Goal: Task Accomplishment & Management: Manage account settings

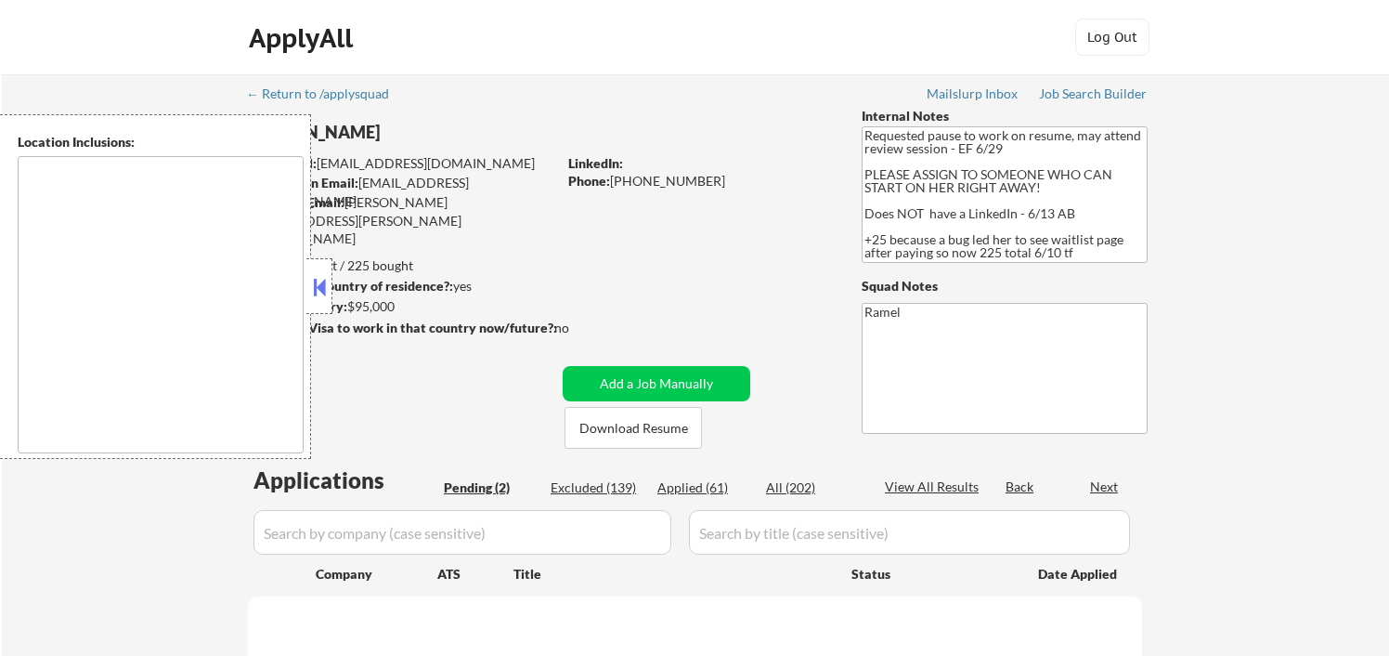
type textarea "Bellaire, TX West University Place, TX Southside Place, TX Hunters Creek Villag…"
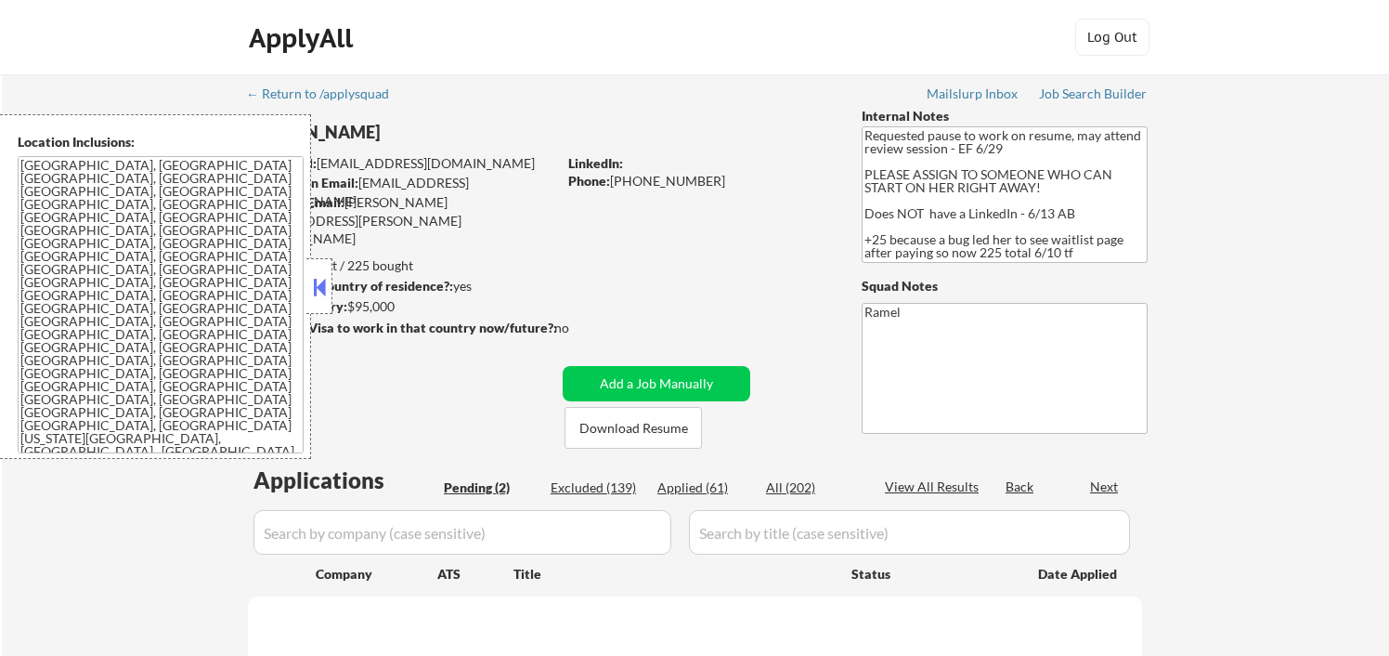
select select ""pending""
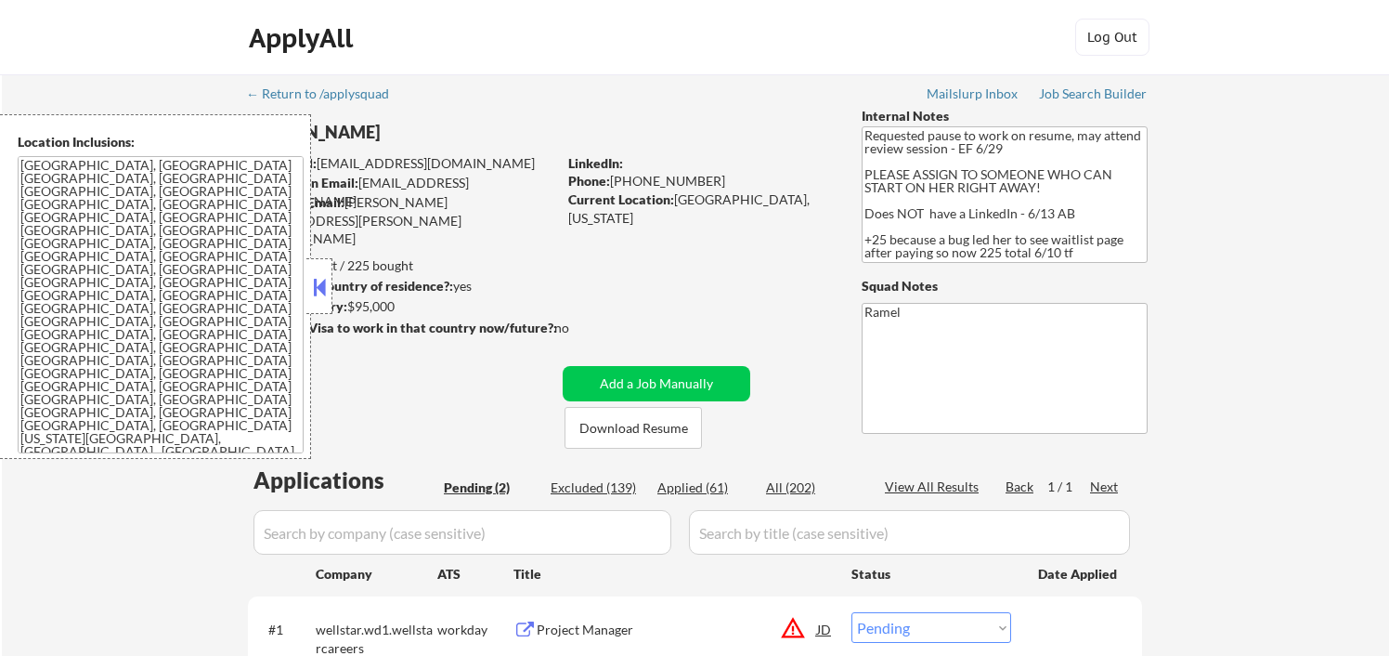
click at [328, 293] on button at bounding box center [319, 287] width 20 height 28
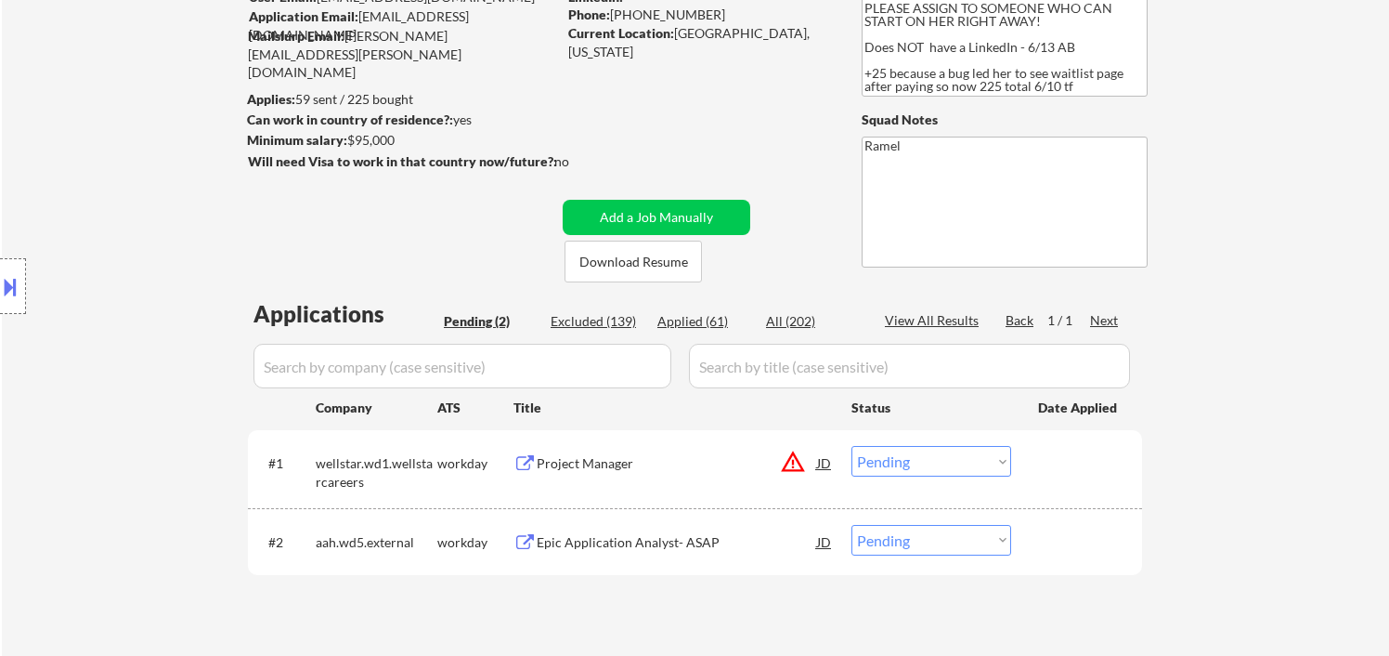
scroll to position [206, 0]
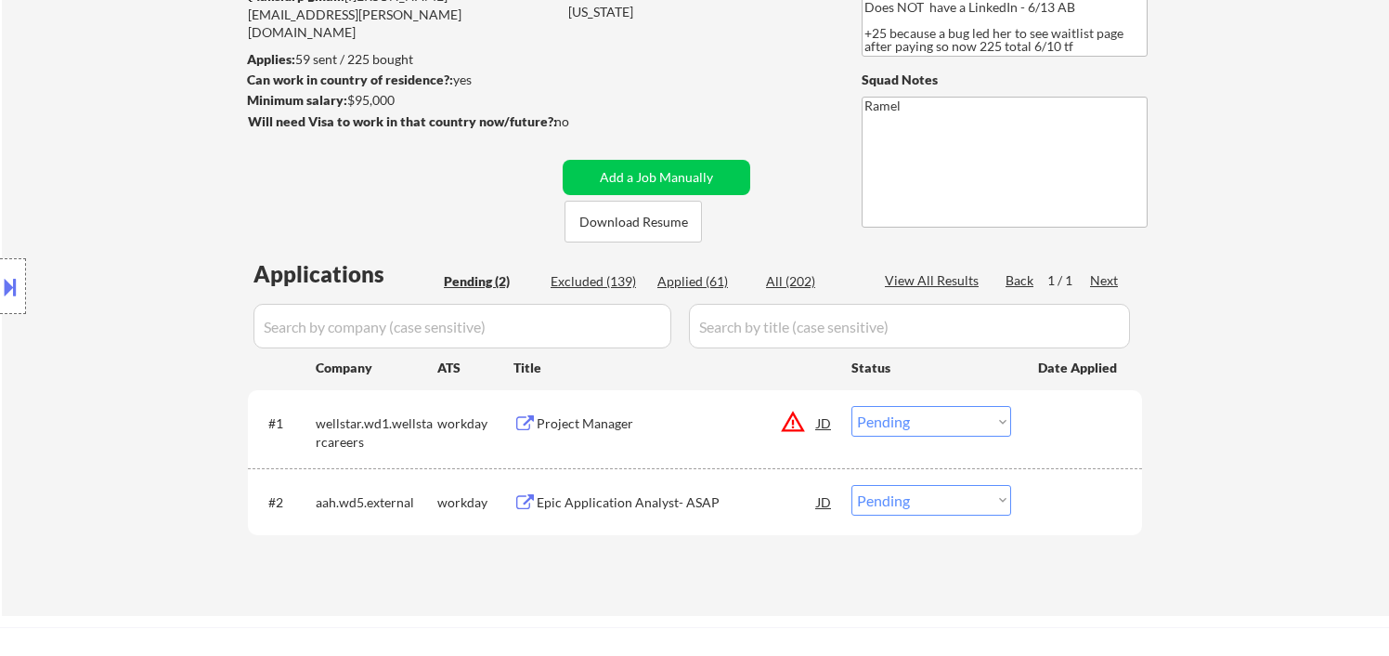
click at [605, 518] on div "#2 aah.wd5.external workday Epic Application Analyst- ASAP JD Choose an option.…" at bounding box center [692, 501] width 877 height 50
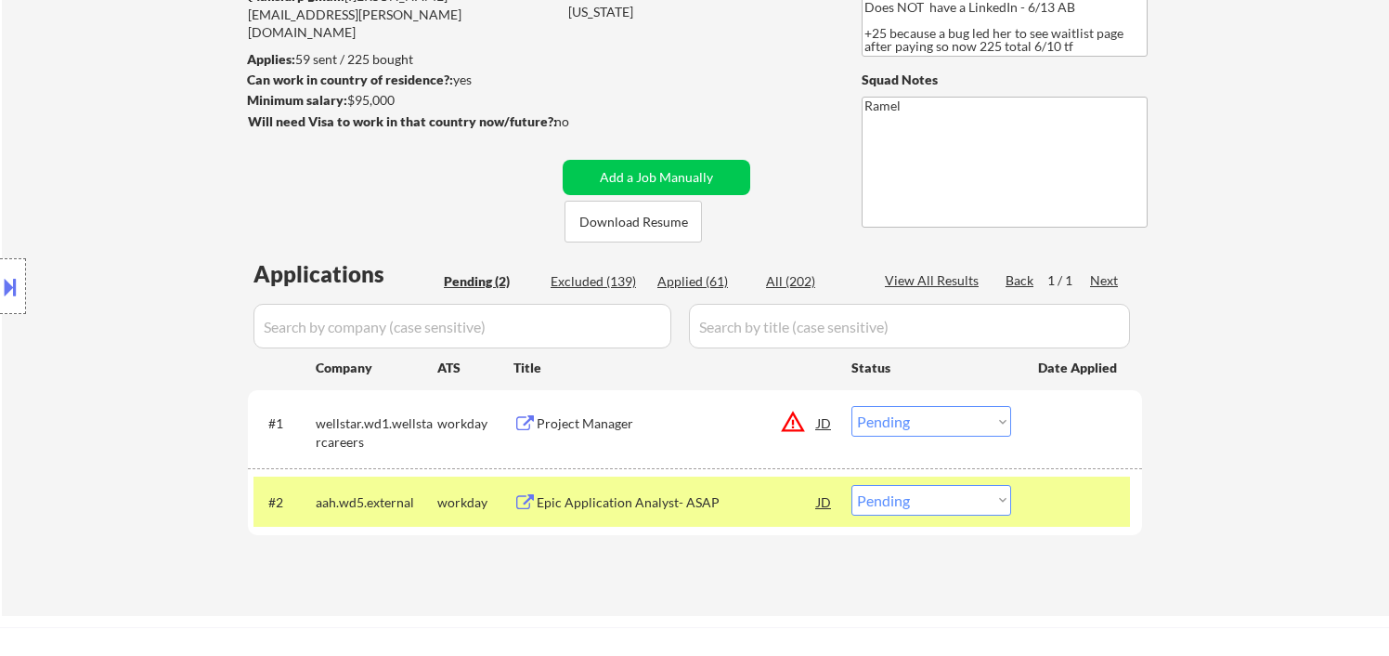
click at [629, 499] on div "Epic Application Analyst- ASAP" at bounding box center [677, 502] width 280 height 19
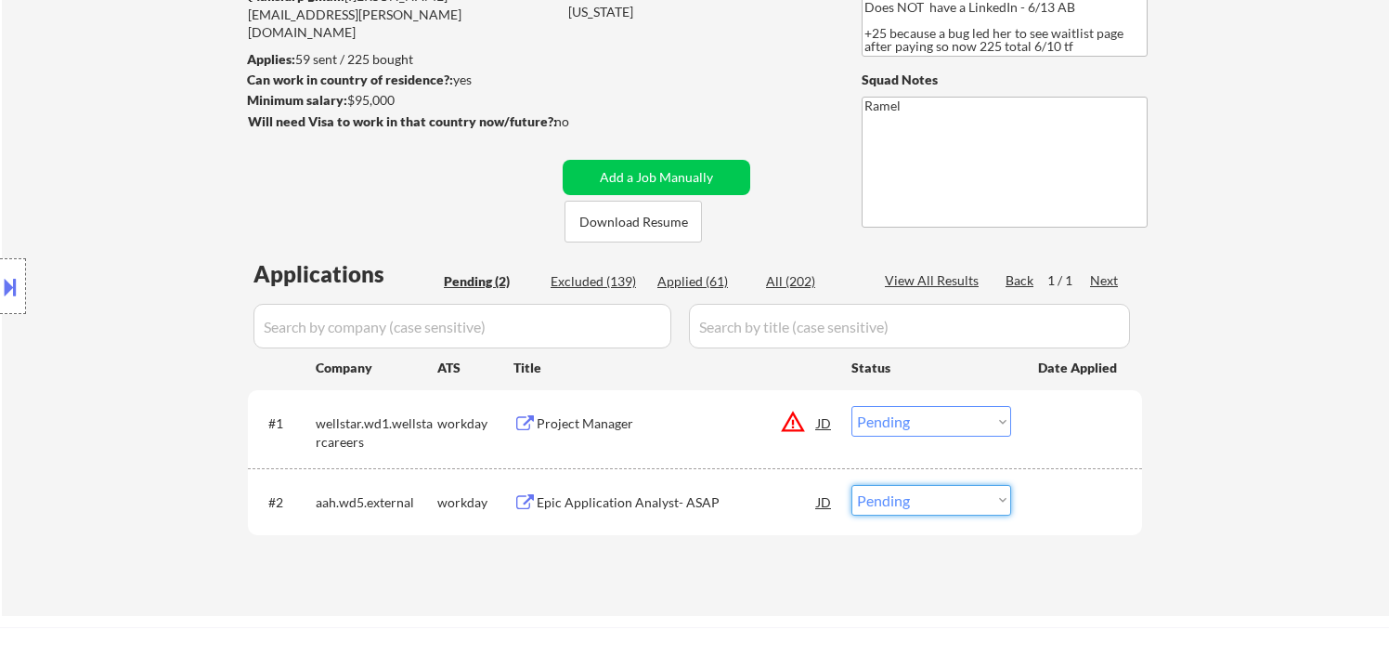
click at [930, 509] on select "Choose an option... Pending Applied Excluded (Questions) Excluded (Expired) Exc…" at bounding box center [932, 500] width 160 height 31
select select ""excluded__bad_match_""
click at [852, 485] on select "Choose an option... Pending Applied Excluded (Questions) Excluded (Expired) Exc…" at bounding box center [932, 500] width 160 height 31
click at [590, 423] on div "Project Manager" at bounding box center [677, 423] width 280 height 19
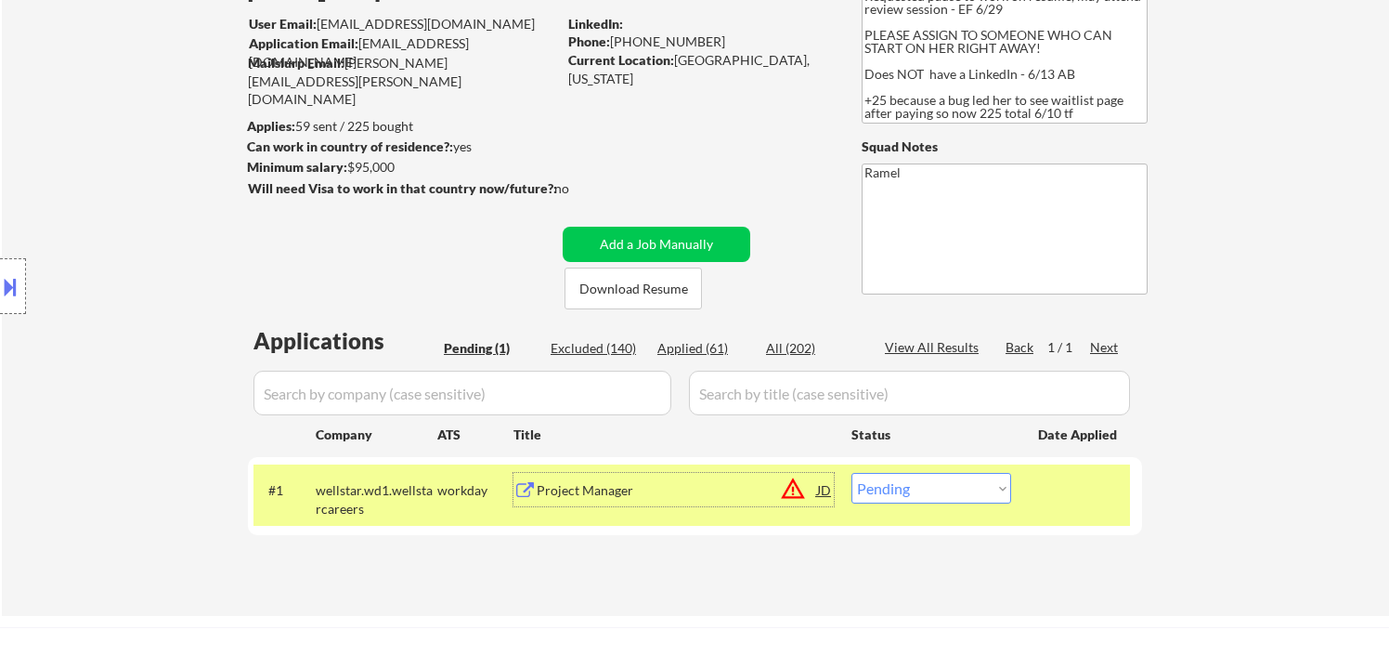
scroll to position [103, 0]
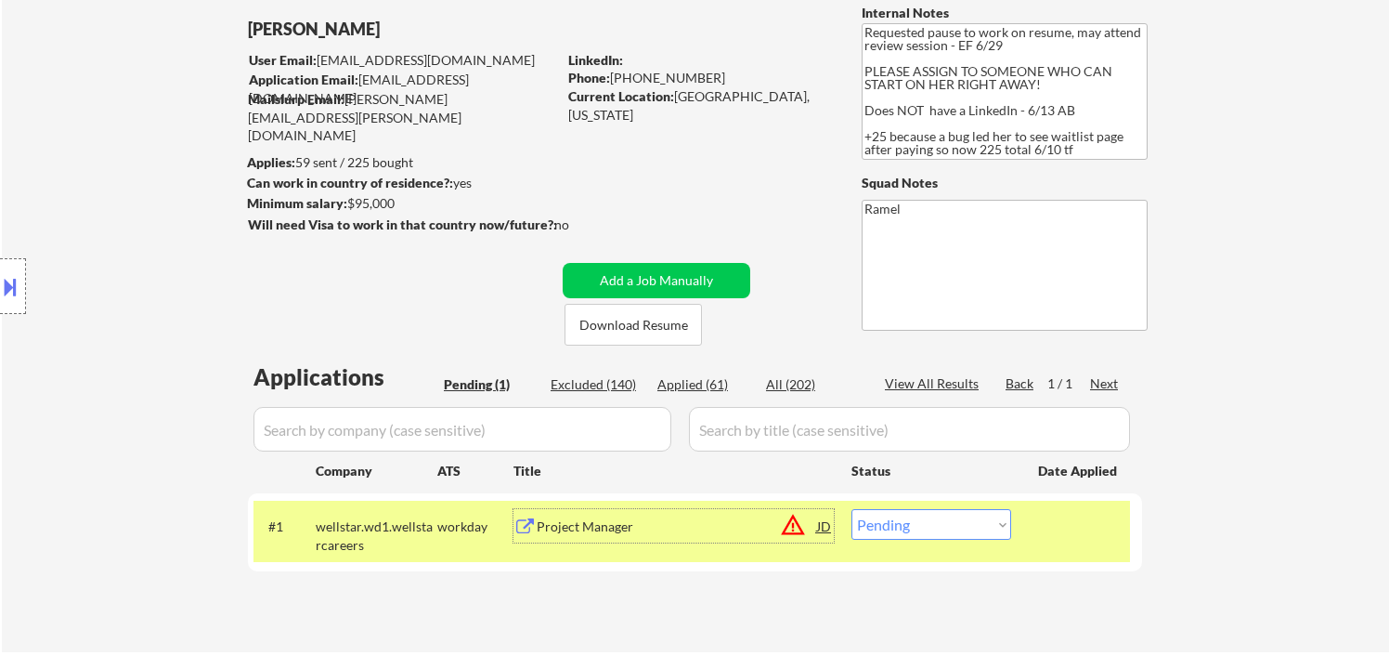
click at [663, 72] on div "Phone: +17139036468" at bounding box center [699, 78] width 263 height 19
copy div "17139036468"
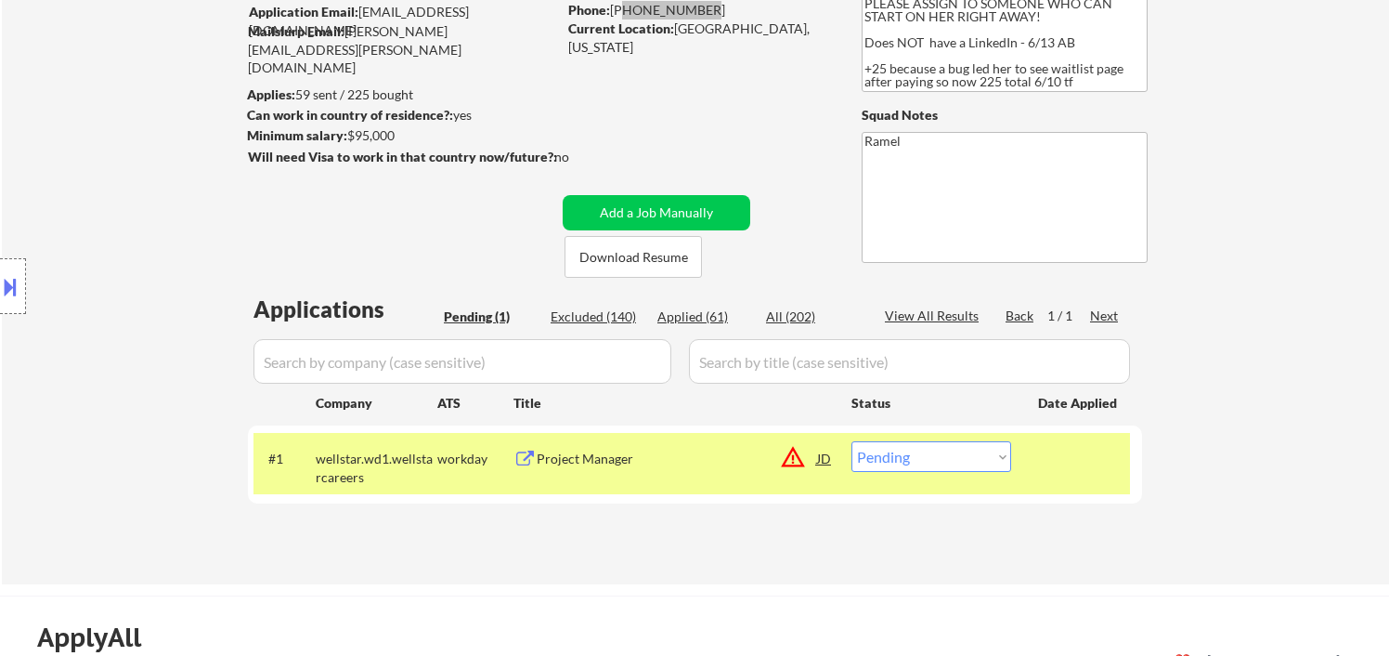
scroll to position [206, 0]
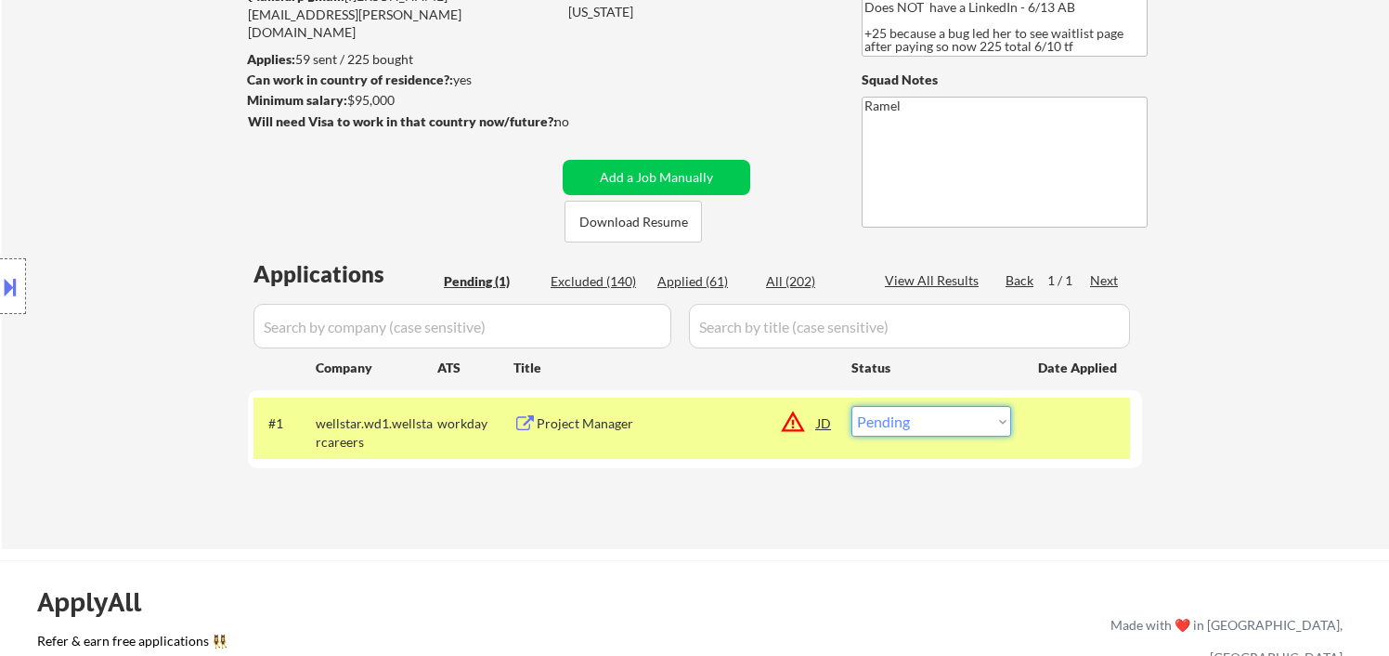
click at [899, 432] on select "Choose an option... Pending Applied Excluded (Questions) Excluded (Expired) Exc…" at bounding box center [932, 421] width 160 height 31
select select ""applied""
click at [852, 406] on select "Choose an option... Pending Applied Excluded (Questions) Excluded (Expired) Exc…" at bounding box center [932, 421] width 160 height 31
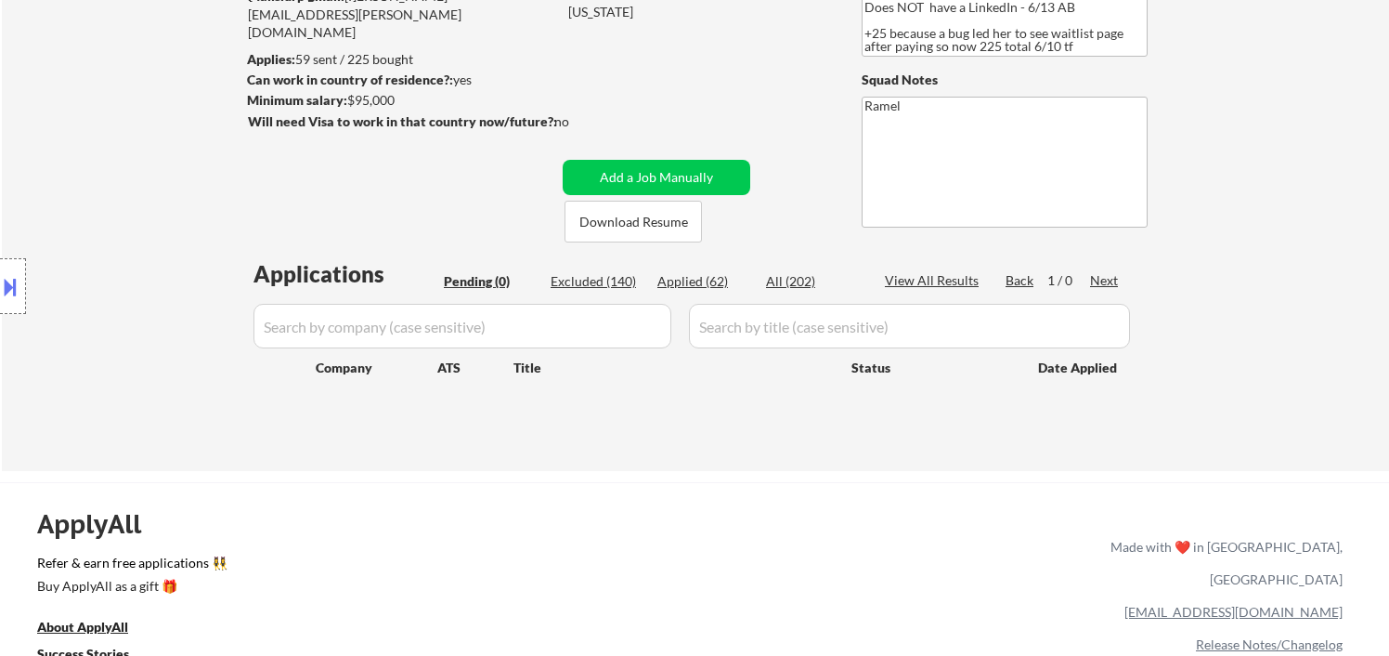
drag, startPoint x: 84, startPoint y: 177, endPoint x: 99, endPoint y: 173, distance: 16.5
click at [84, 177] on div "Location Inclusions: Bellaire, TX West University Place, TX Southside Place, TX…" at bounding box center [166, 286] width 332 height 345
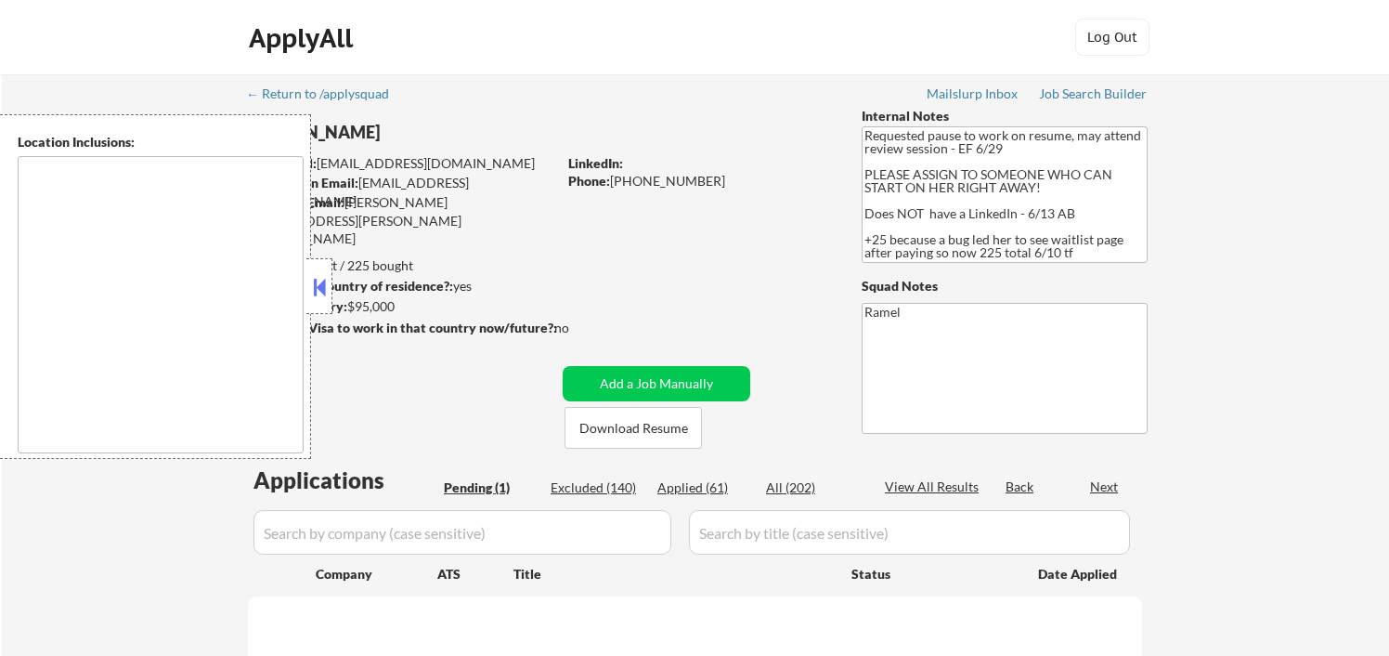
type textarea "Bellaire, TX West University Place, TX Southside Place, TX Hunters Creek Villag…"
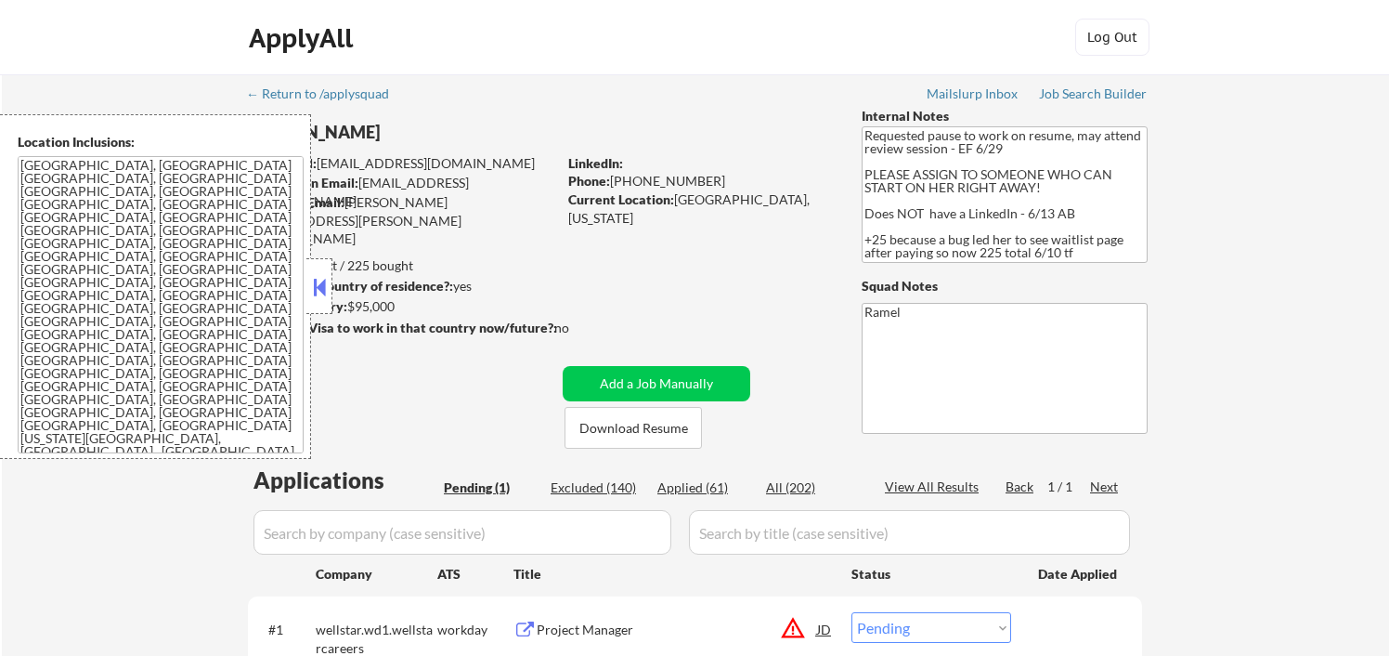
click at [319, 284] on button at bounding box center [319, 287] width 20 height 28
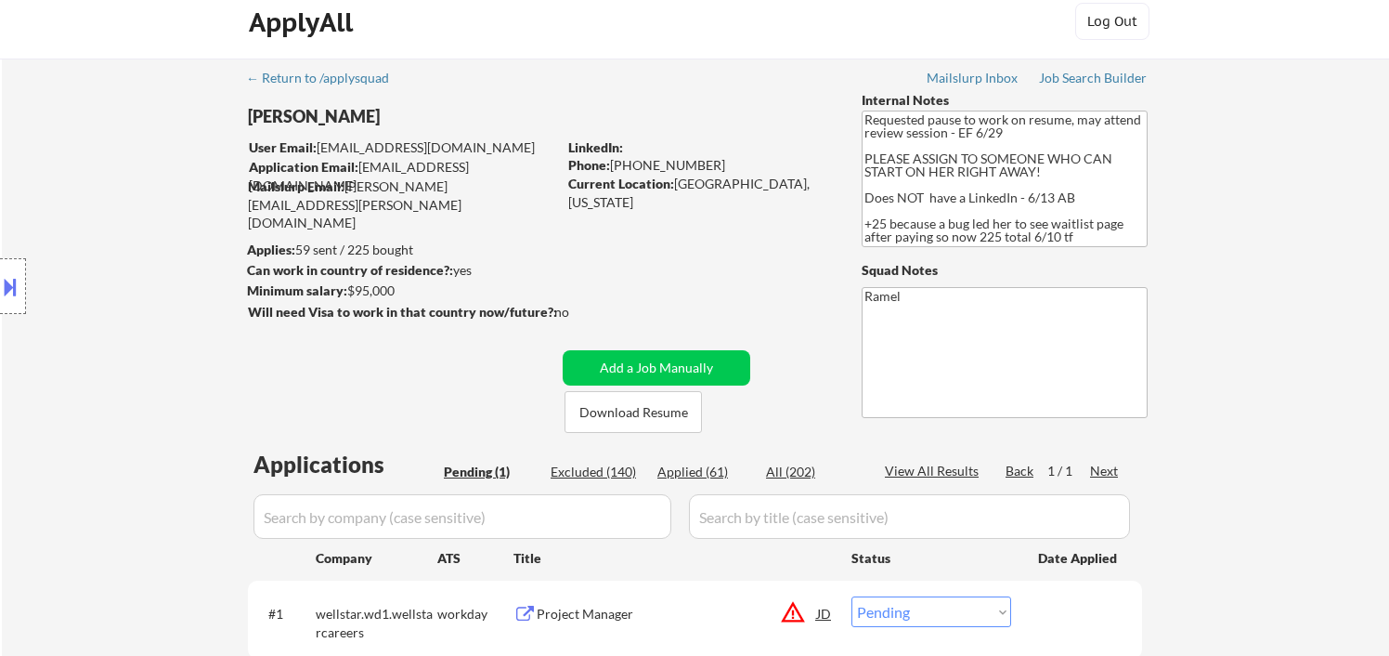
scroll to position [206, 0]
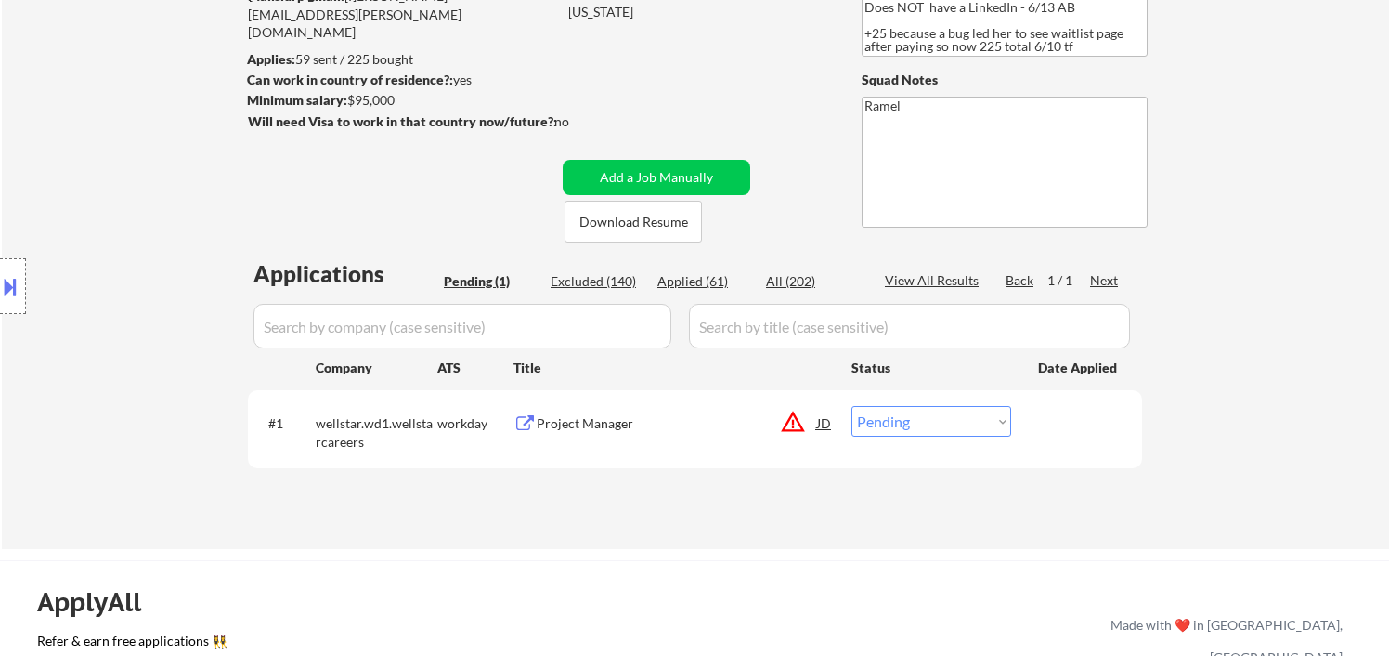
click at [688, 284] on div "Applied (61)" at bounding box center [703, 281] width 93 height 19
select select ""applied""
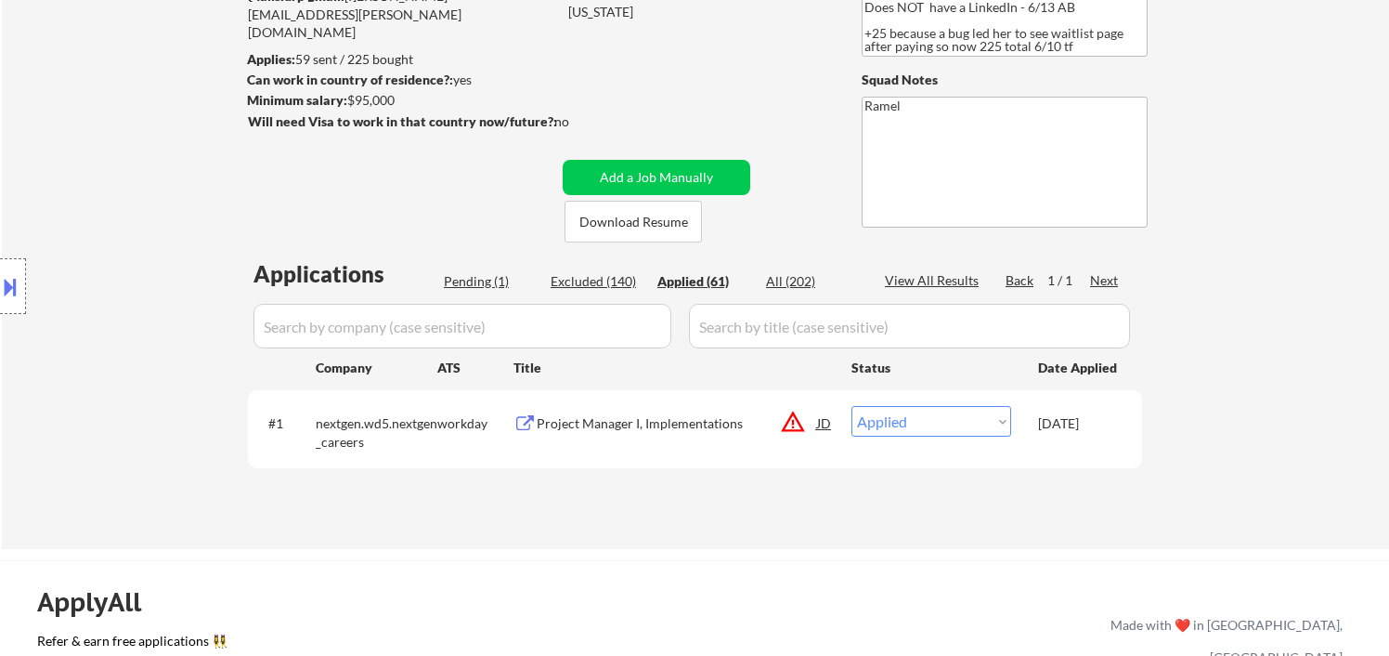
select select ""applied""
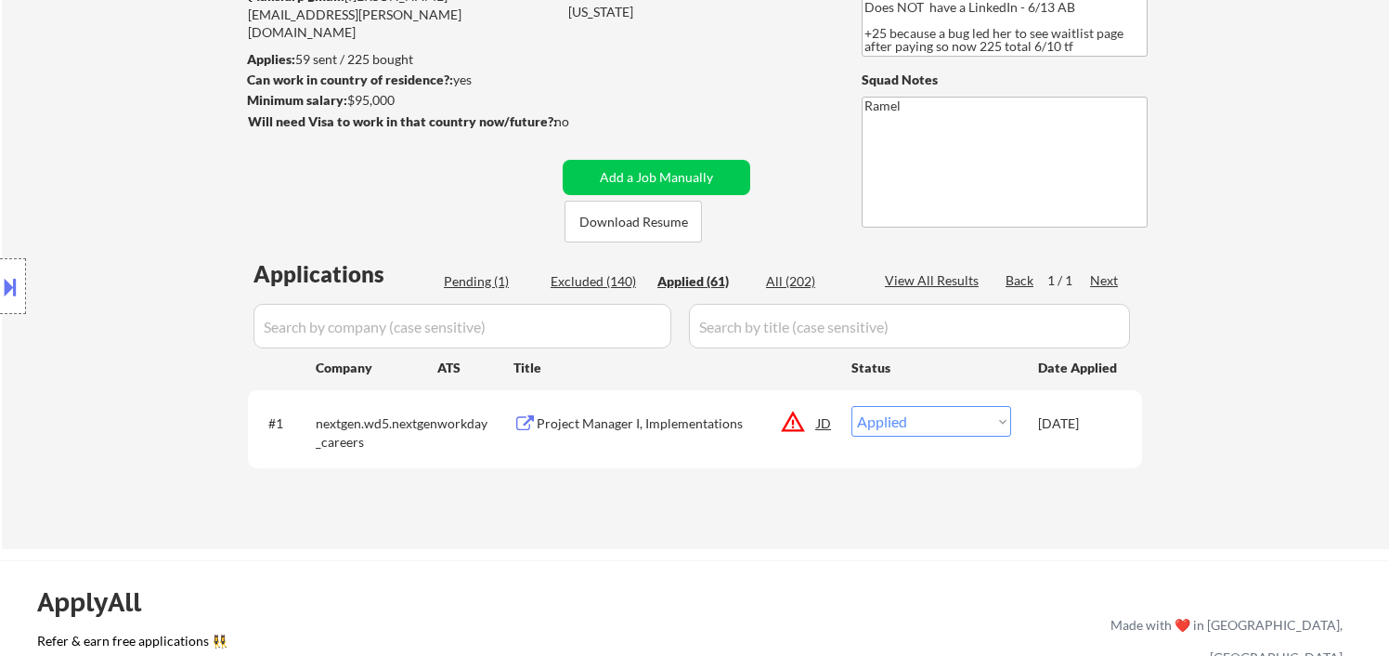
select select ""applied""
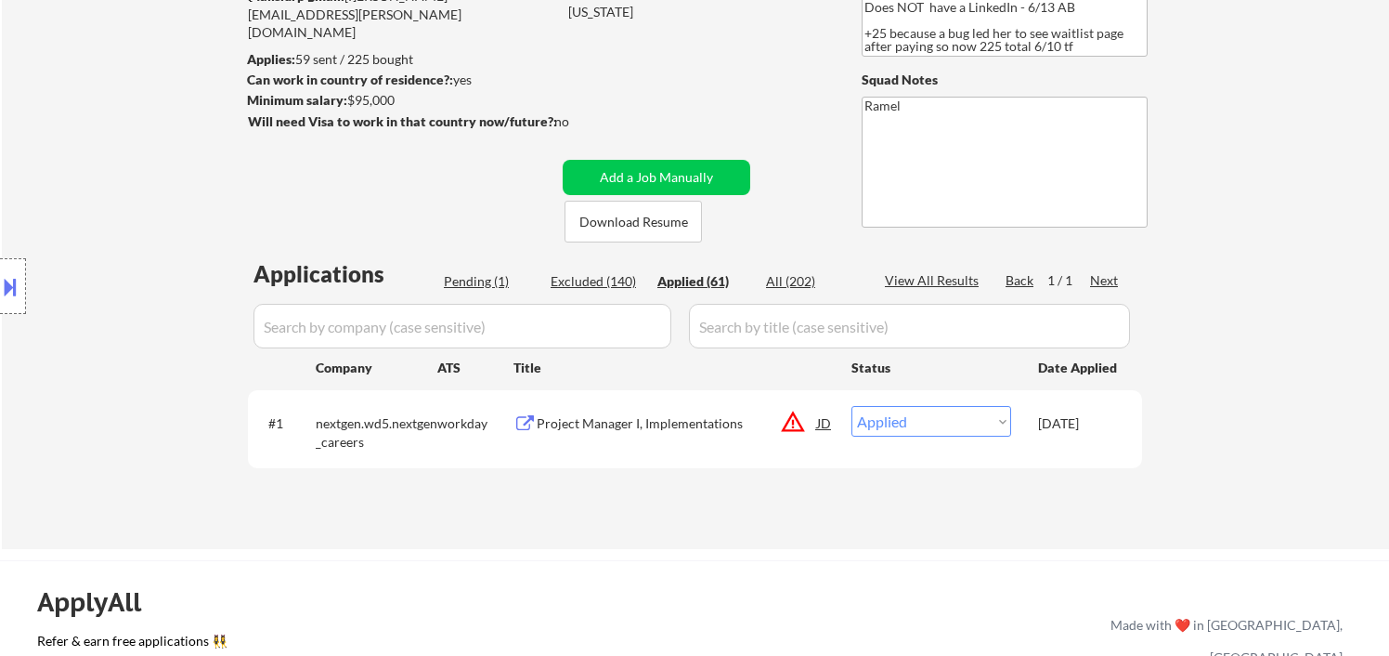
select select ""applied""
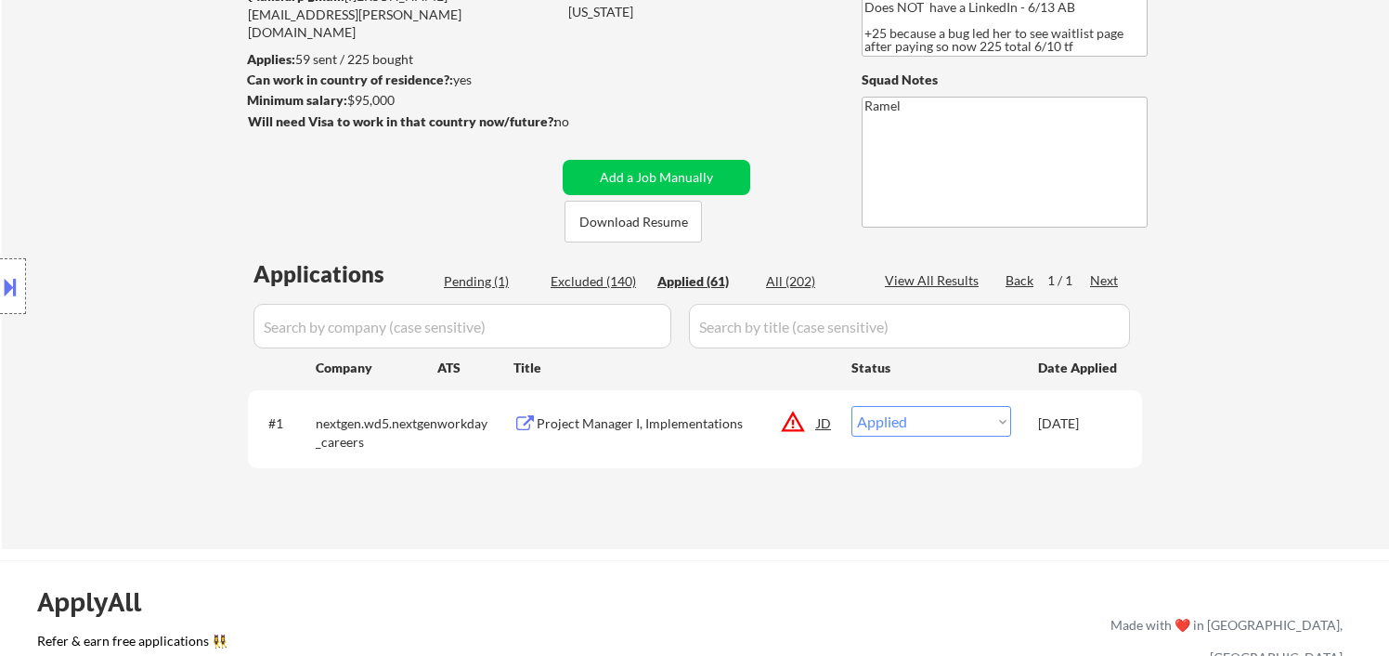
select select ""applied""
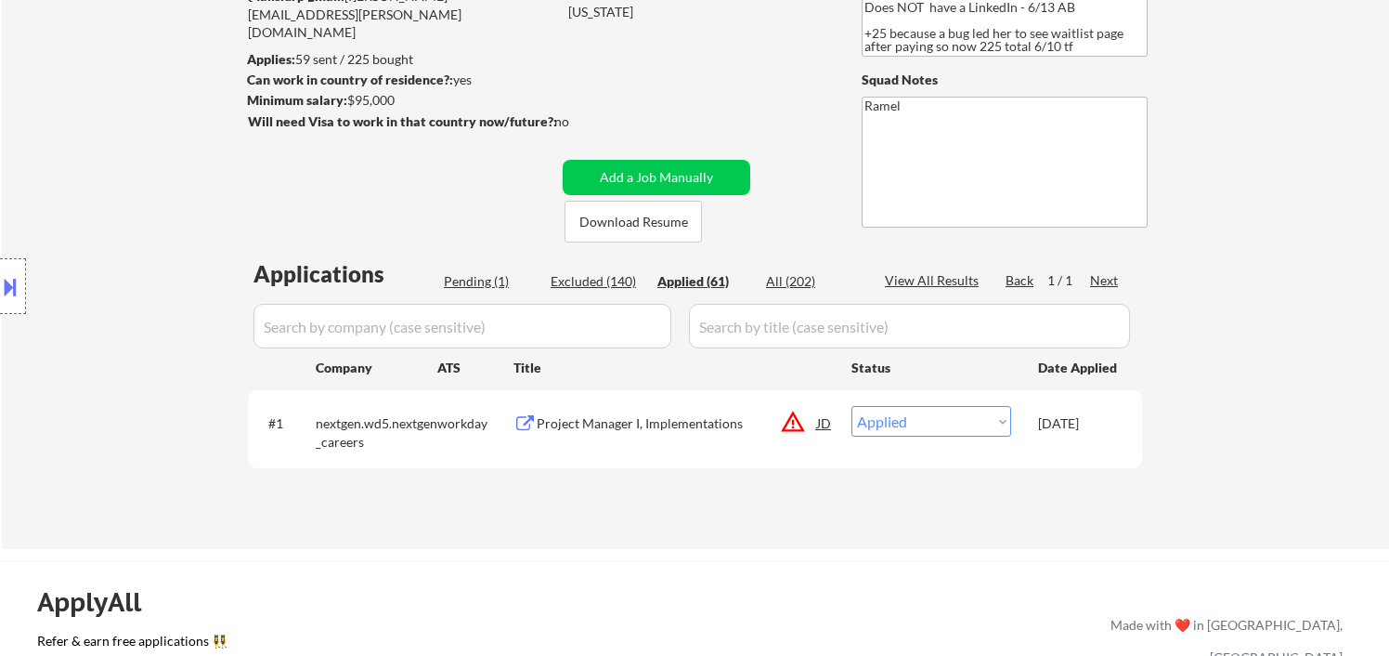
select select ""applied""
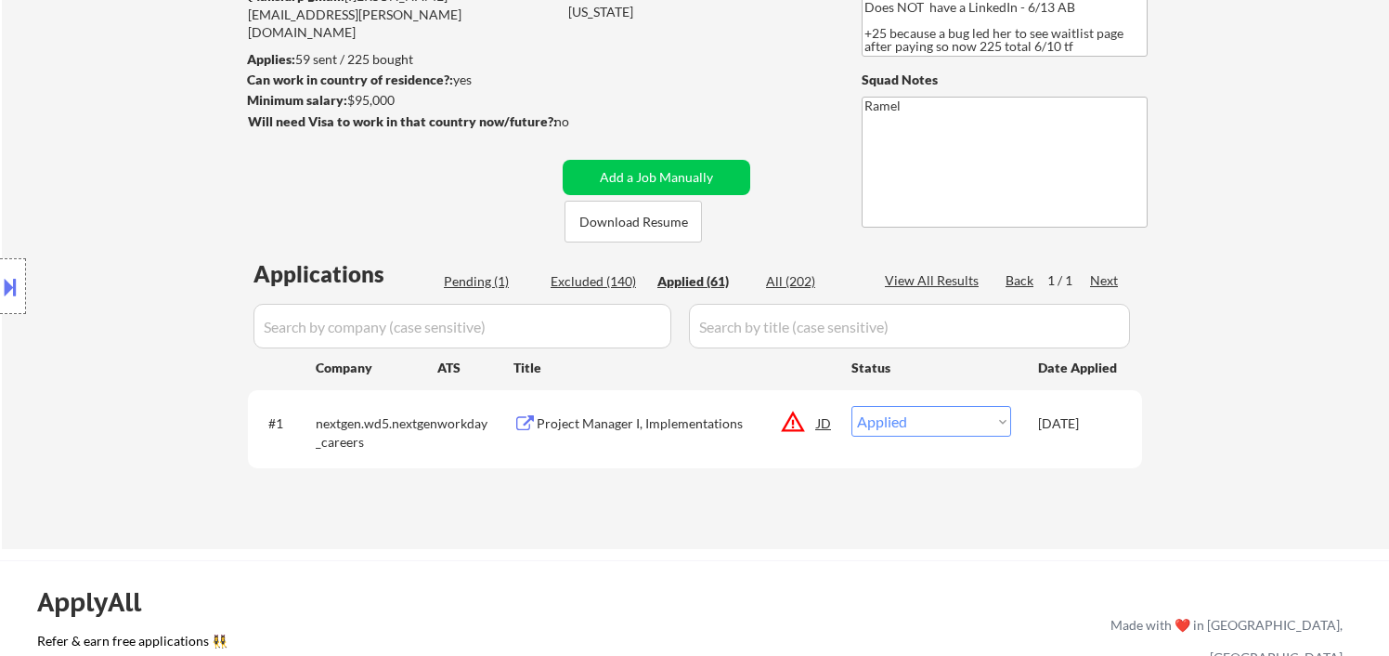
select select ""applied""
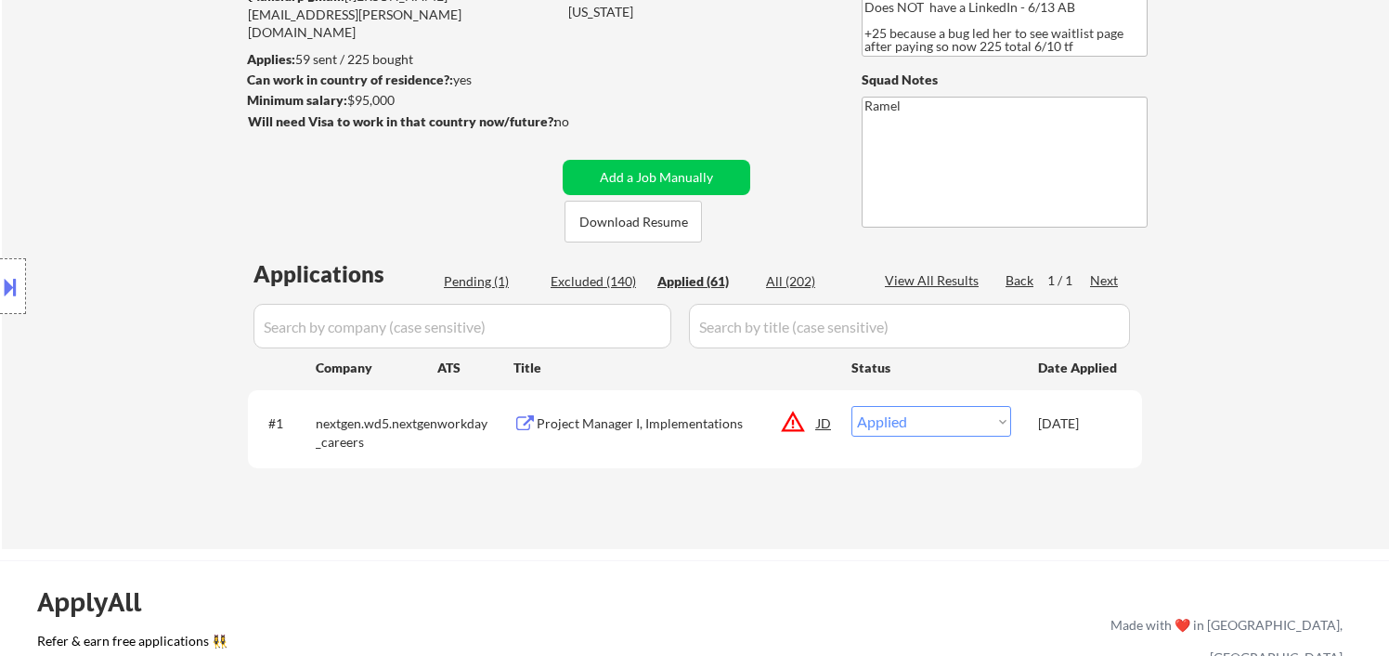
select select ""applied""
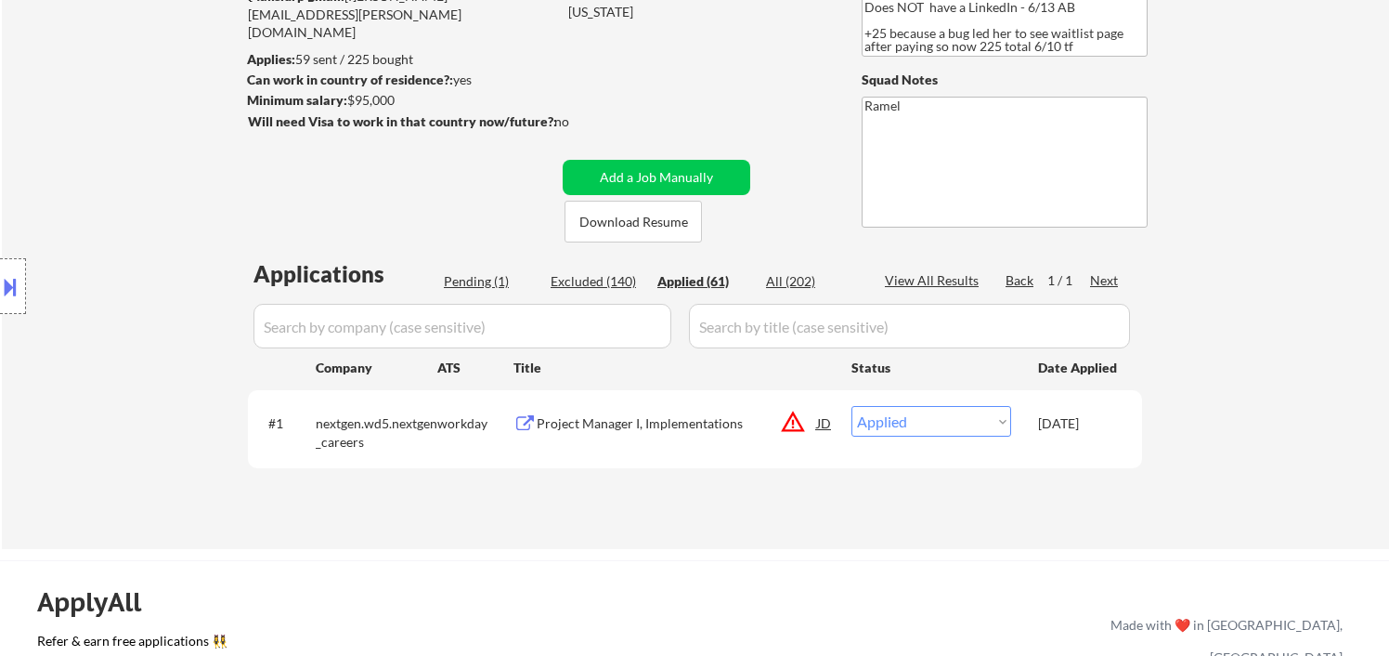
select select ""applied""
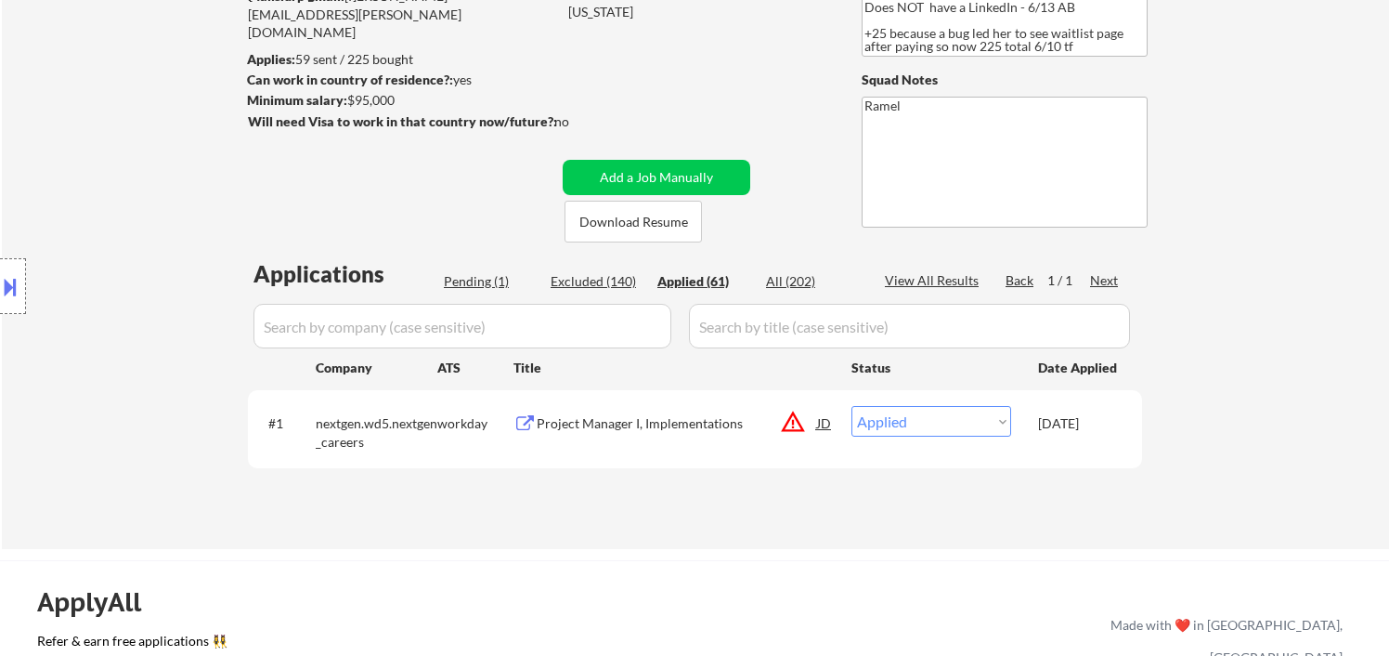
select select ""applied""
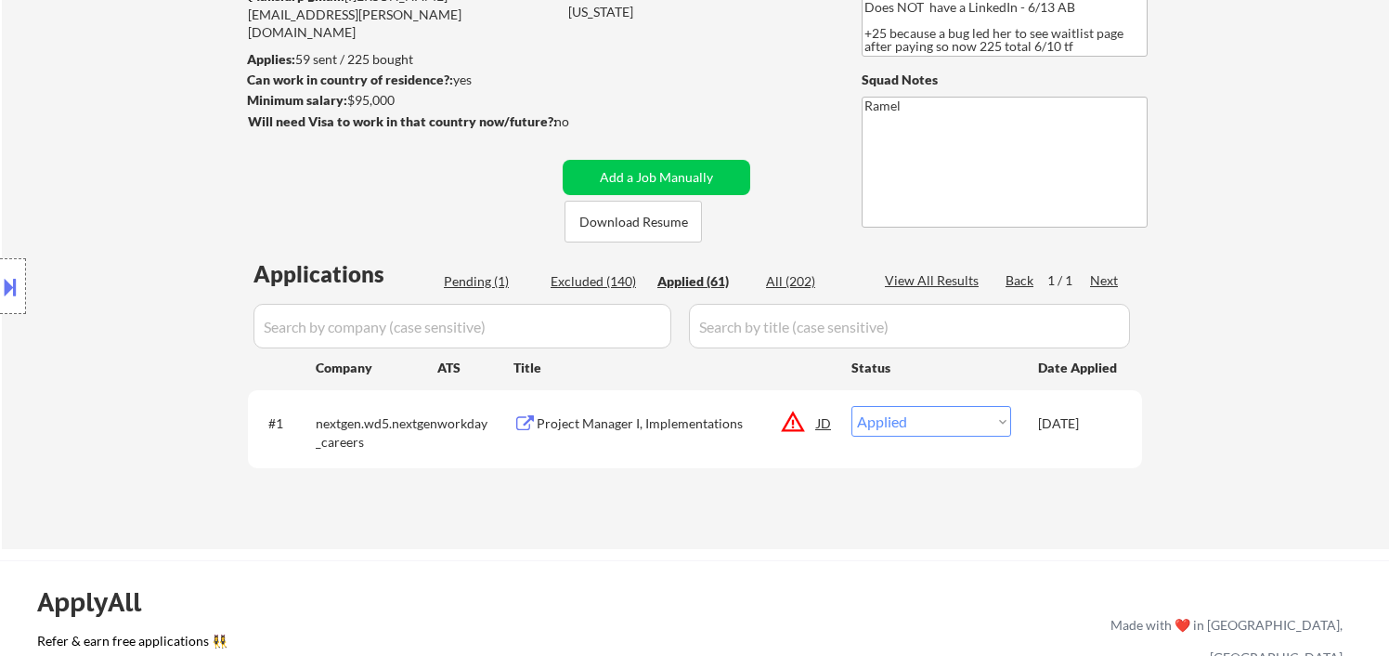
select select ""applied""
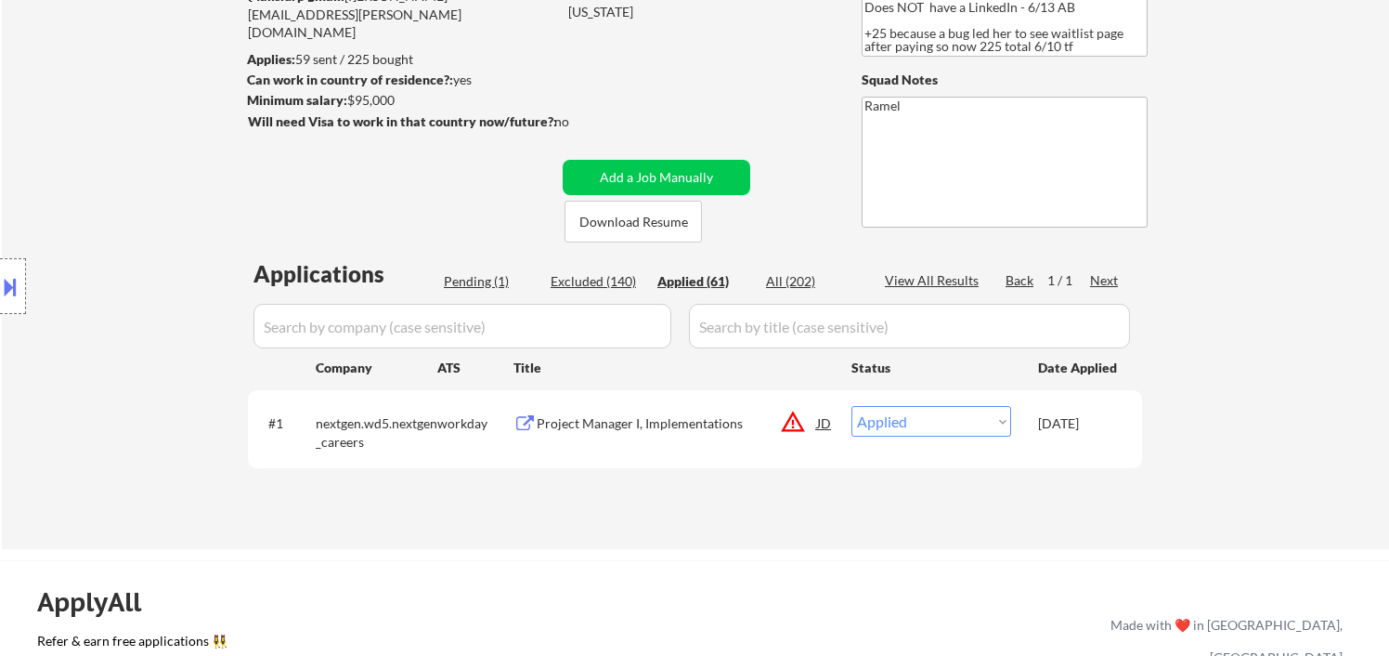
select select ""applied""
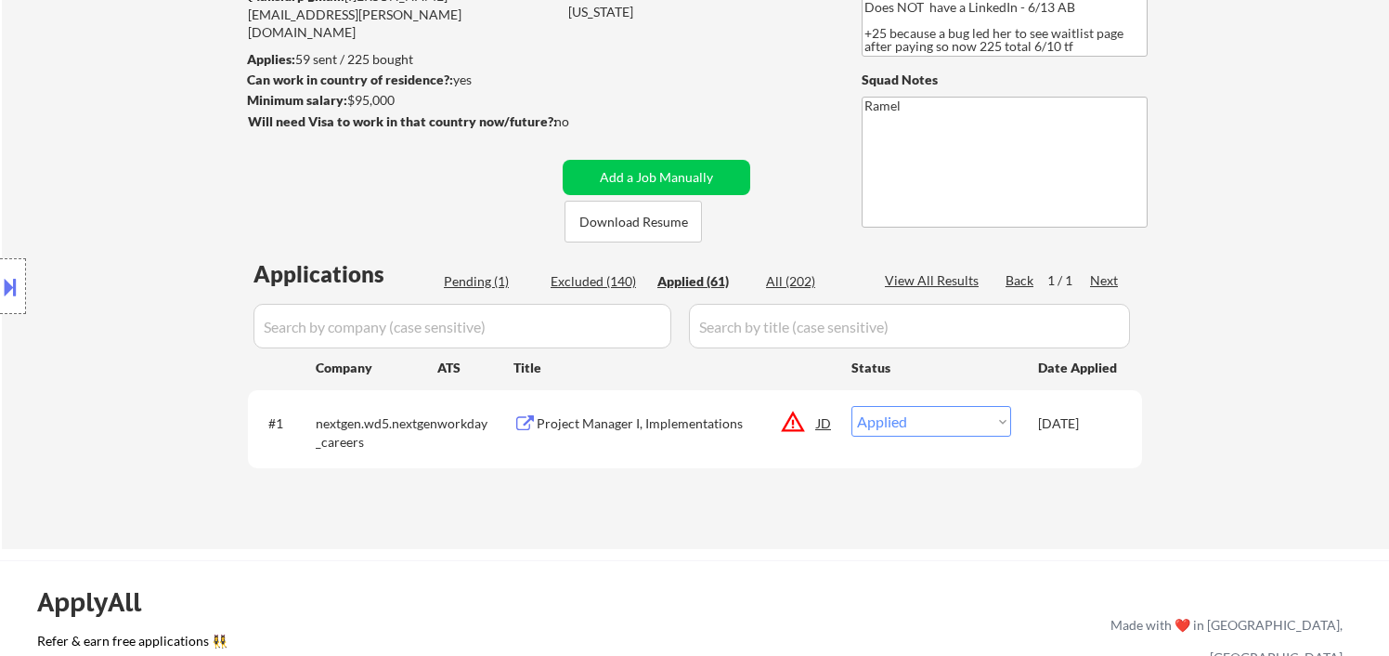
select select ""applied""
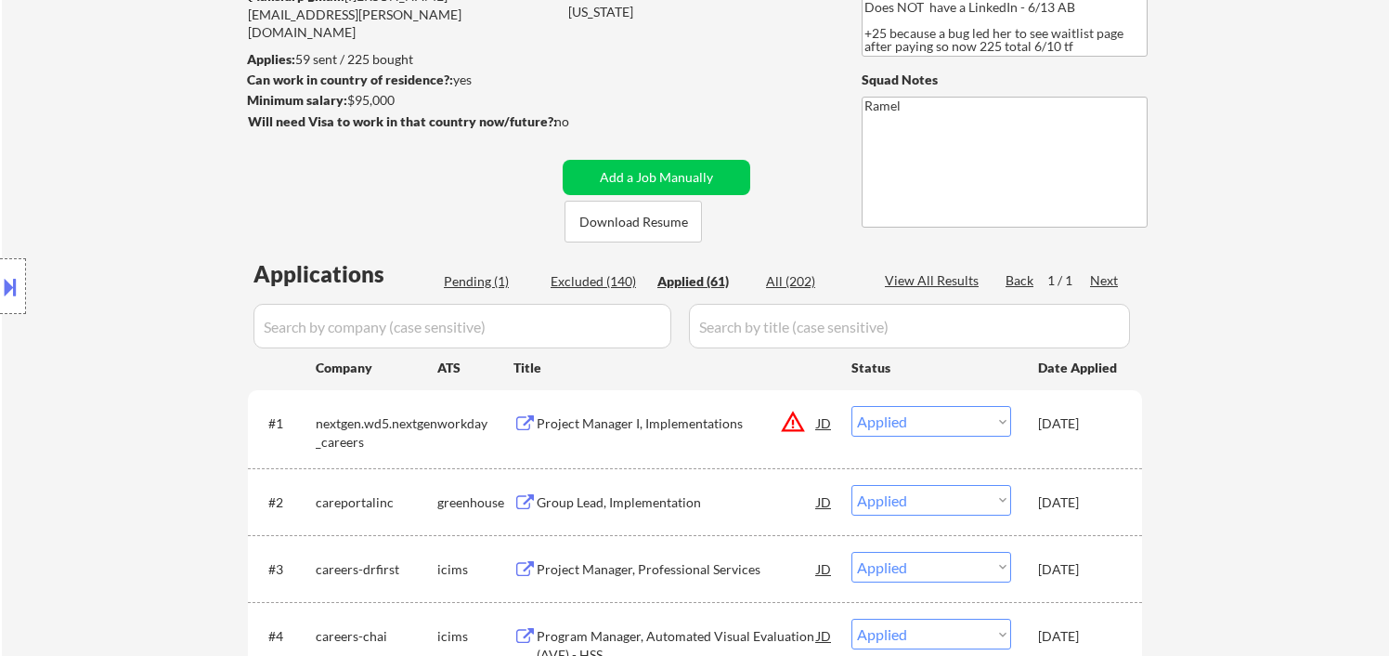
select select ""applied""
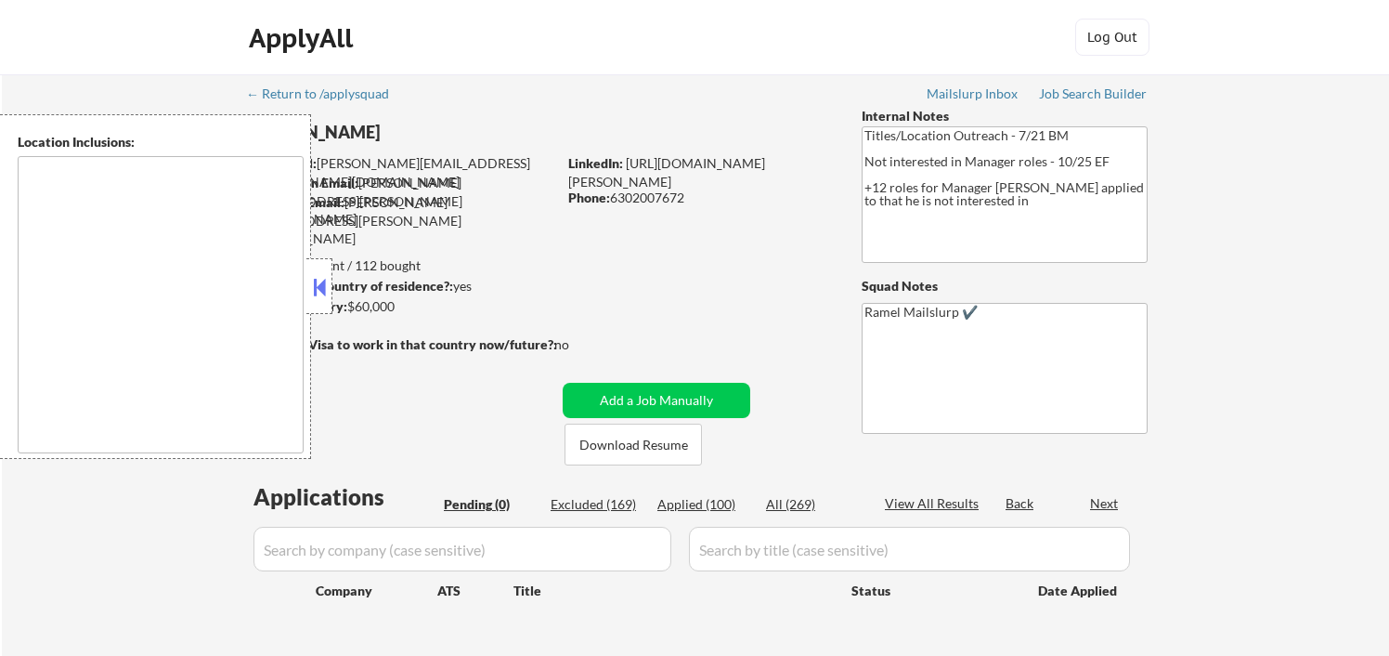
type textarea "Chicago, IL Evanston, IL Oak Park, IL Cicero, IL Berwyn, IL Skokie, IL Elmwood …"
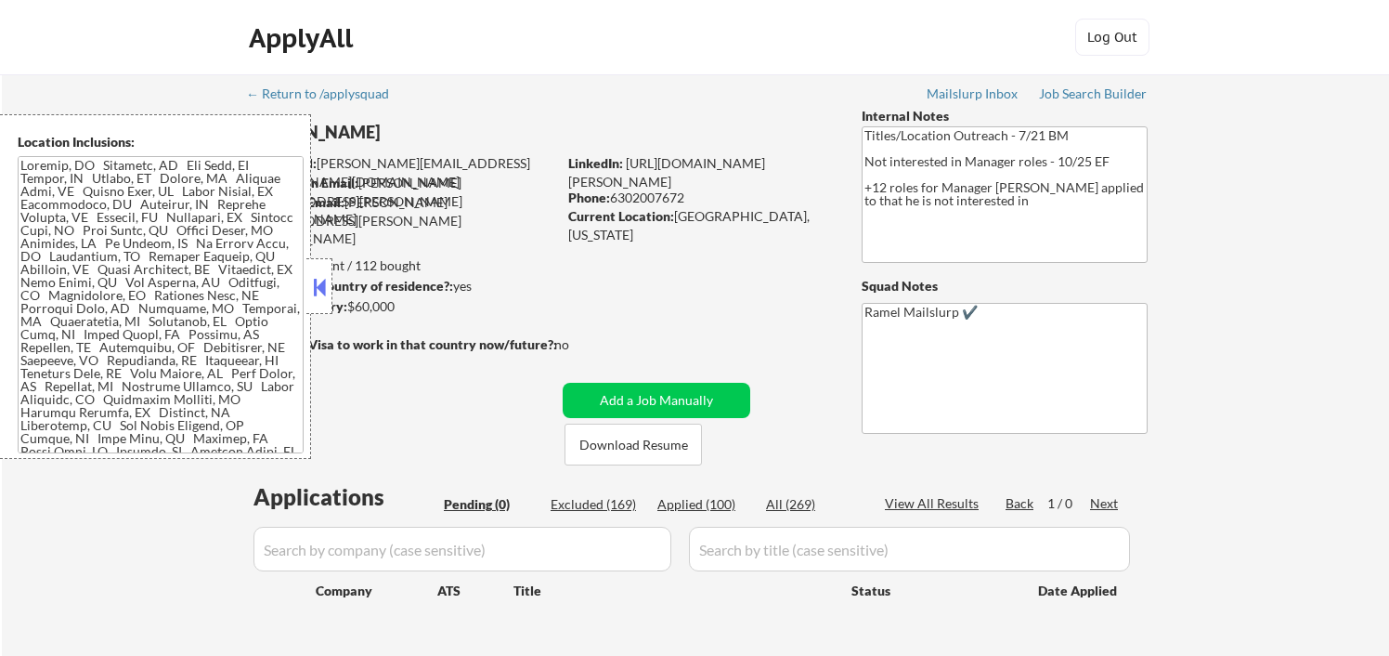
click at [322, 290] on button at bounding box center [319, 287] width 20 height 28
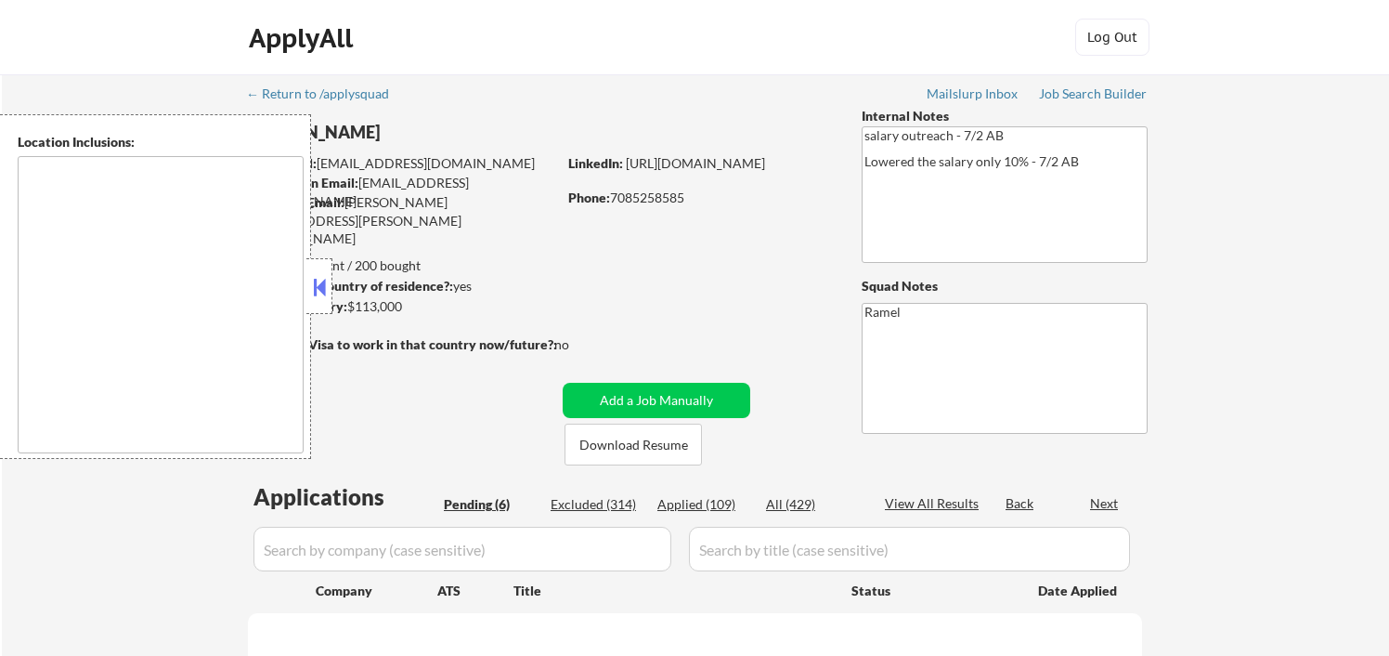
type textarea "[GEOGRAPHIC_DATA], [GEOGRAPHIC_DATA], [GEOGRAPHIC_DATA] [GEOGRAPHIC_DATA], [GEO…"
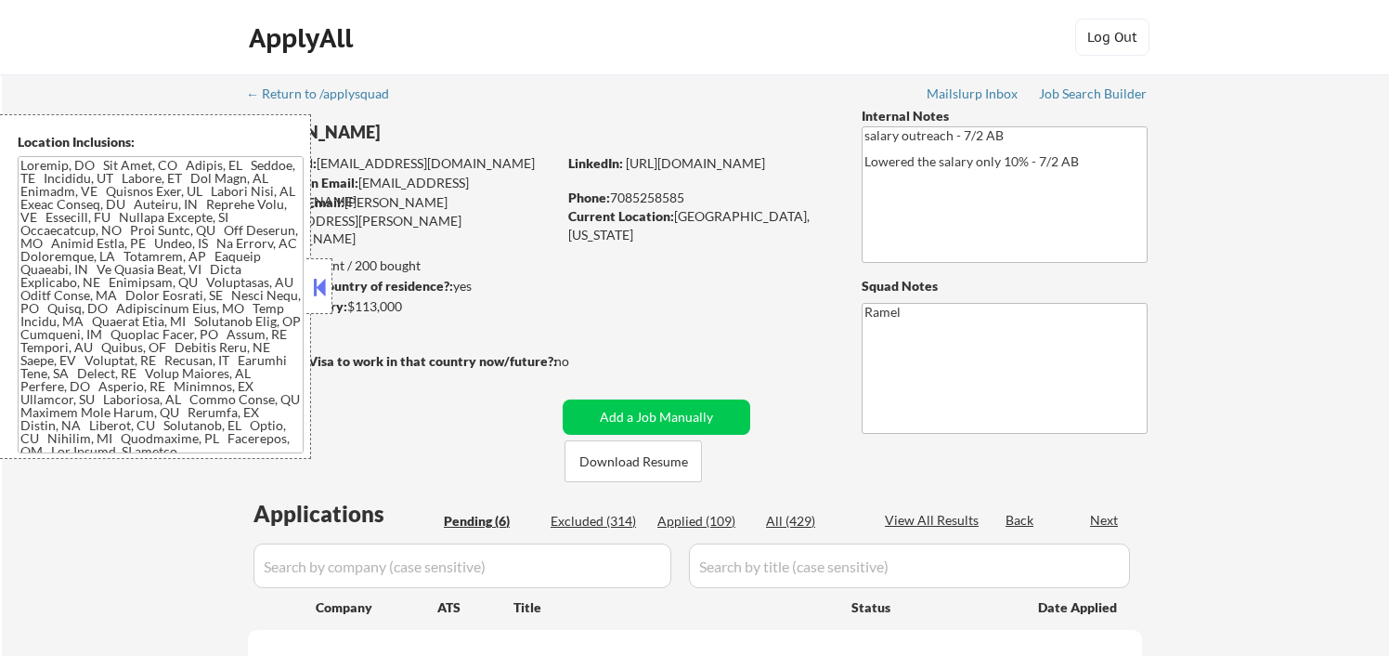
select select ""pending""
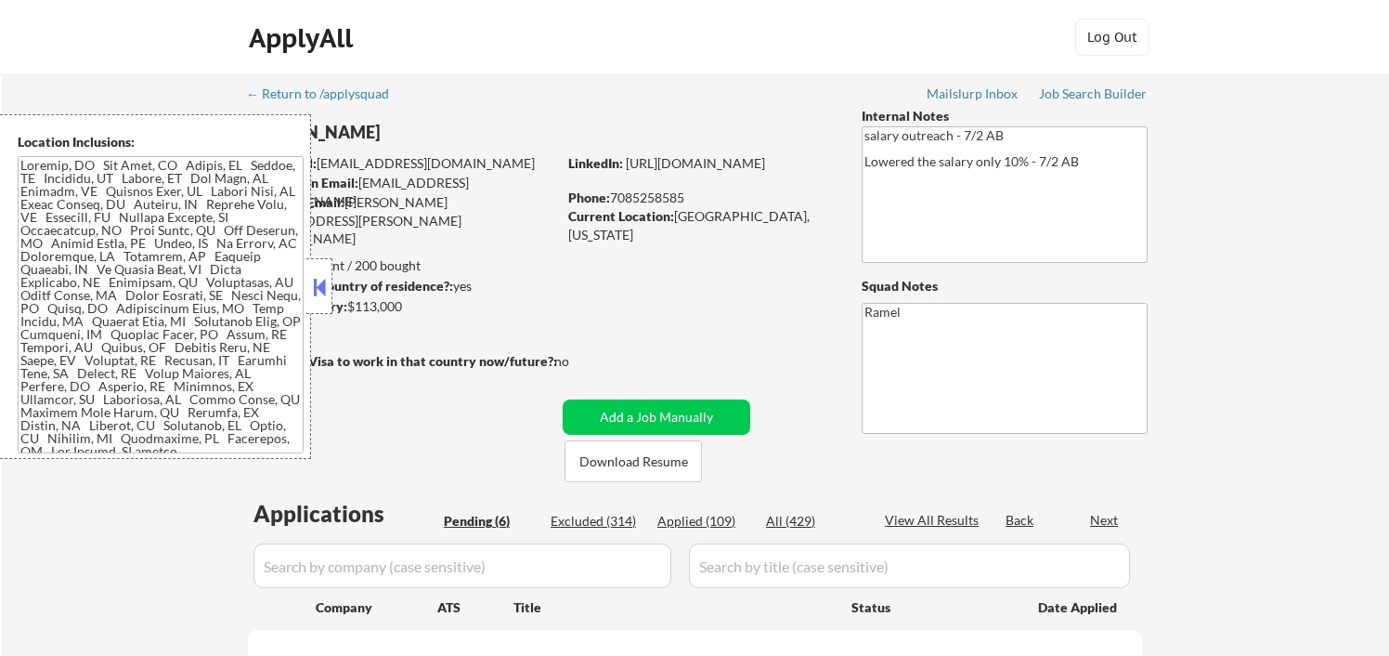
select select ""pending""
click at [313, 287] on button at bounding box center [319, 287] width 20 height 28
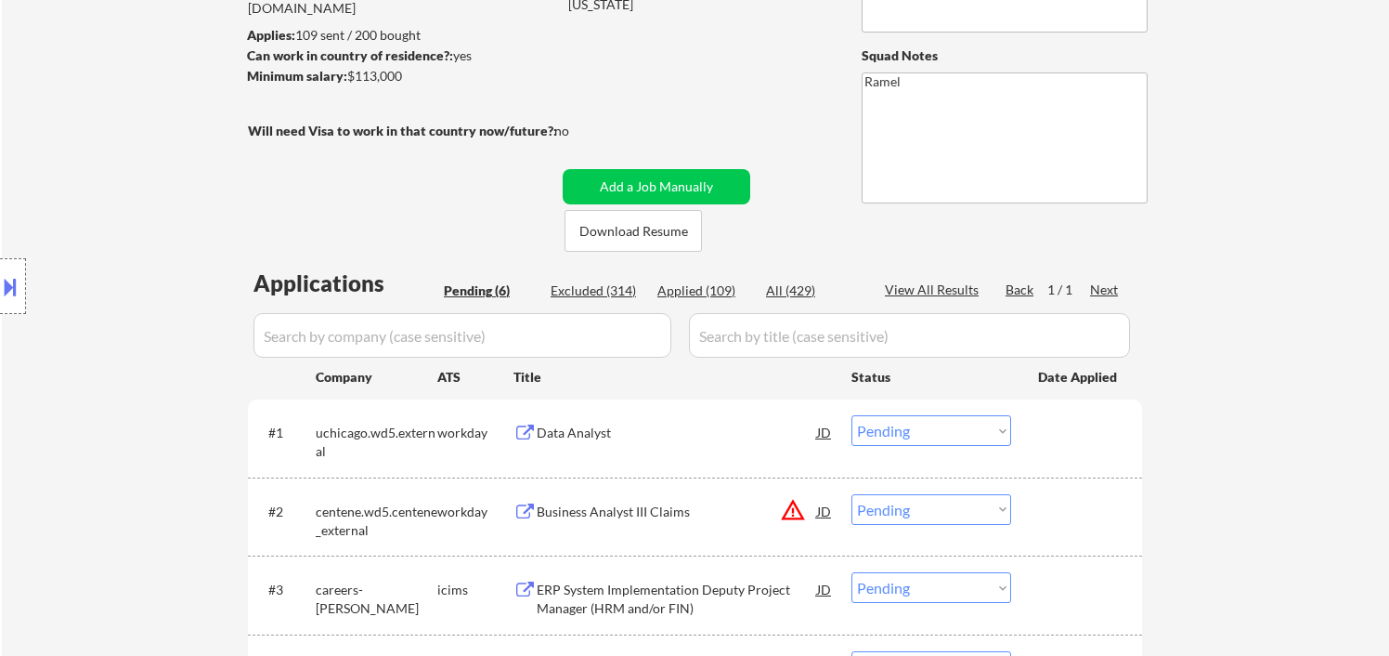
scroll to position [309, 0]
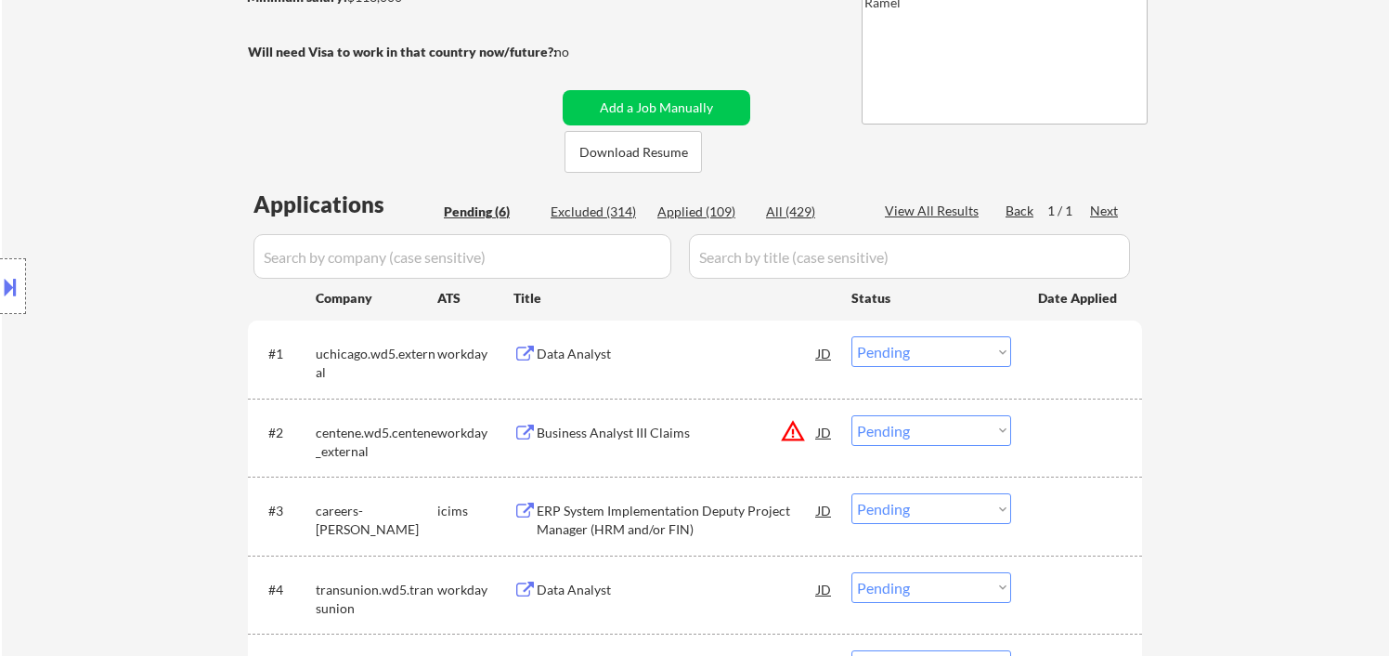
click at [579, 361] on div "Data Analyst" at bounding box center [677, 354] width 280 height 19
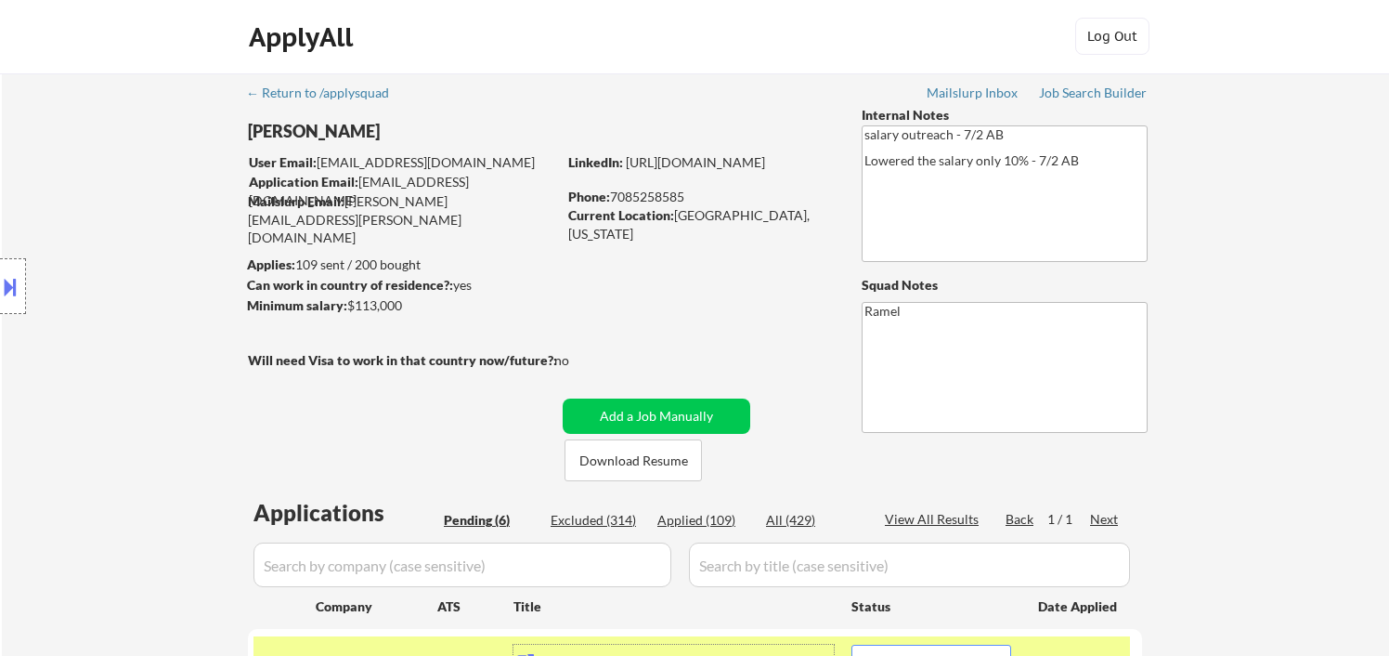
scroll to position [0, 0]
click at [85, 292] on div "Location Inclusions:" at bounding box center [166, 286] width 332 height 345
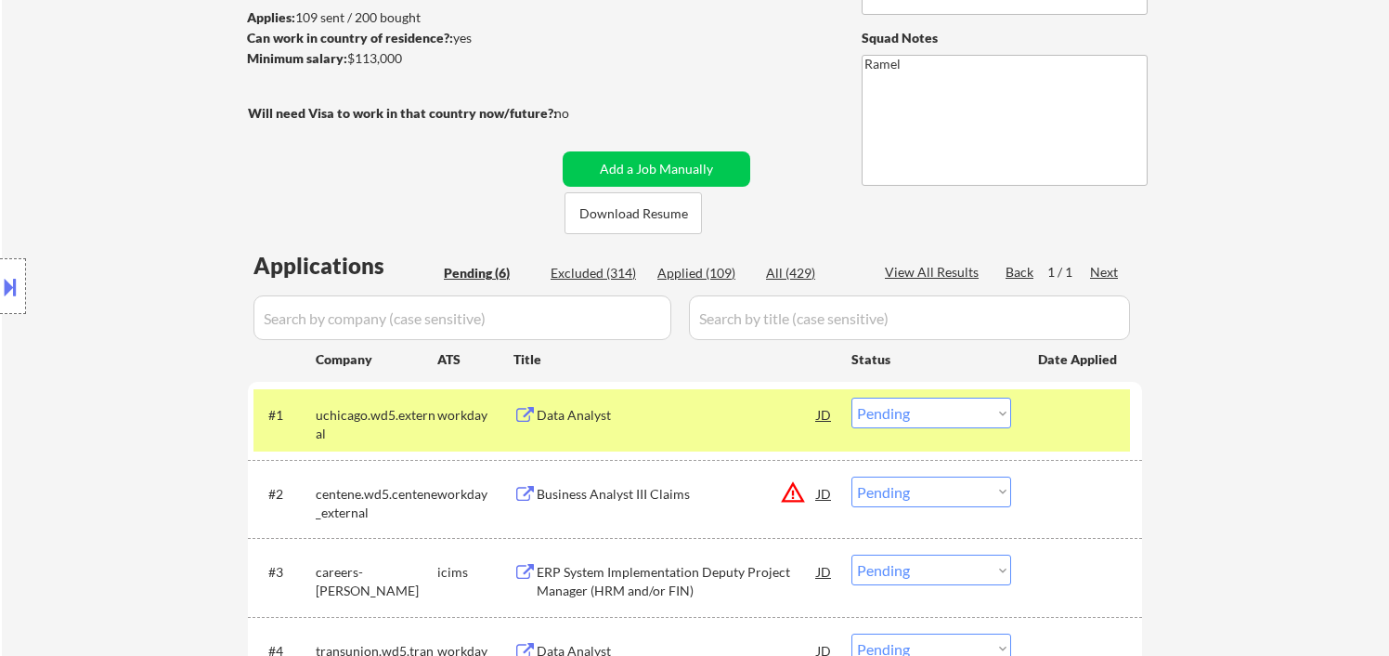
scroll to position [309, 0]
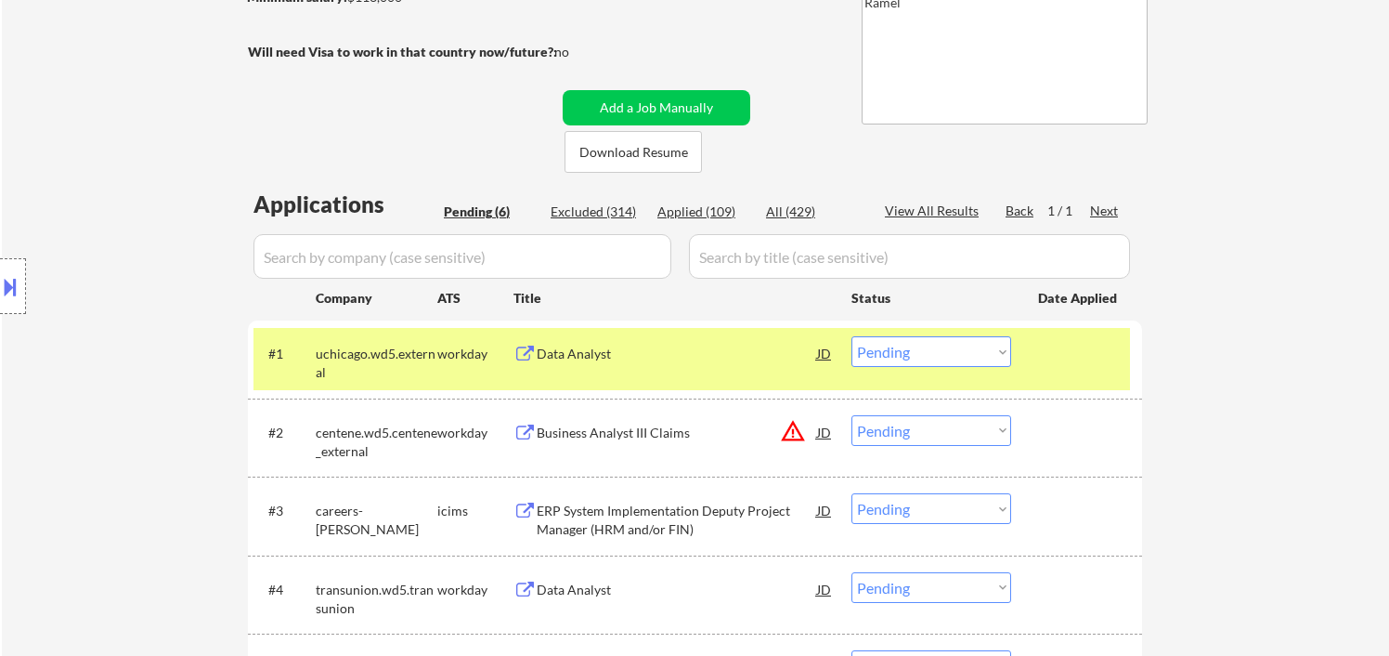
click at [992, 349] on select "Choose an option... Pending Applied Excluded (Questions) Excluded (Expired) Exc…" at bounding box center [932, 351] width 160 height 31
click at [852, 336] on select "Choose an option... Pending Applied Excluded (Questions) Excluded (Expired) Exc…" at bounding box center [932, 351] width 160 height 31
click at [611, 446] on div "Business Analyst III Claims" at bounding box center [677, 431] width 280 height 33
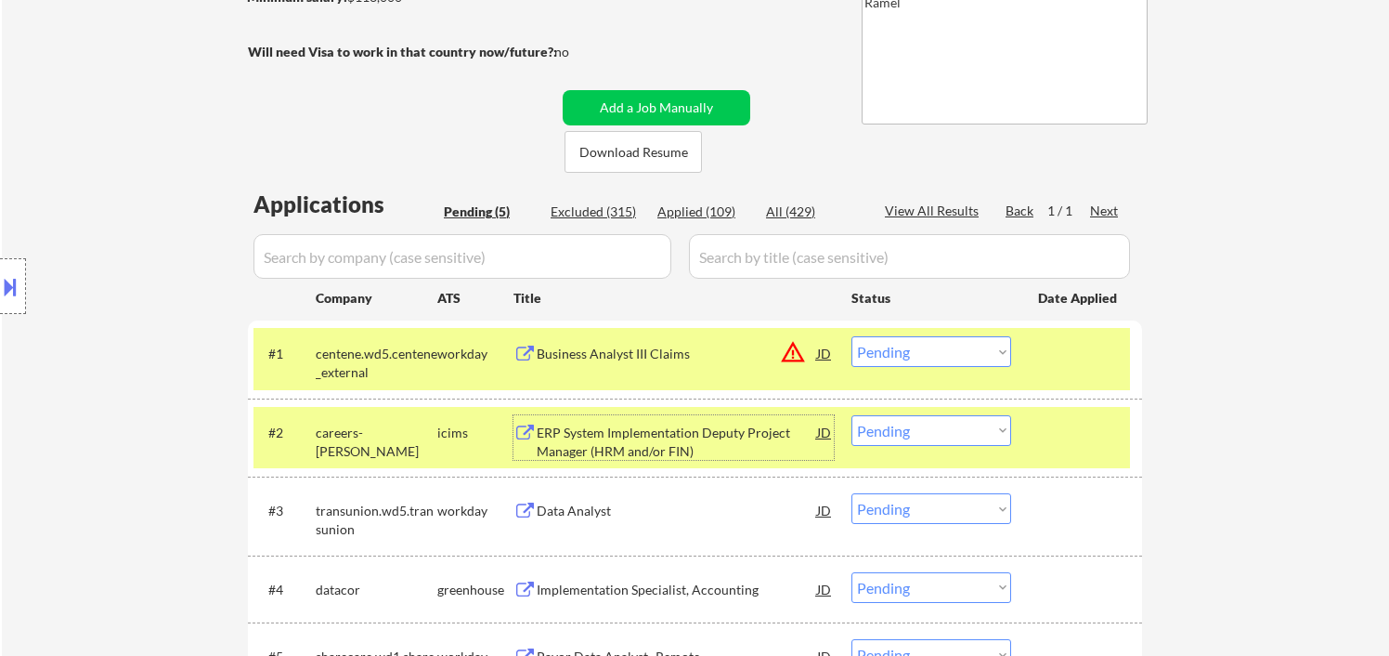
drag, startPoint x: 950, startPoint y: 357, endPoint x: 964, endPoint y: 364, distance: 15.8
click at [950, 357] on select "Choose an option... Pending Applied Excluded (Questions) Excluded (Expired) Exc…" at bounding box center [932, 351] width 160 height 31
click at [852, 336] on select "Choose an option... Pending Applied Excluded (Questions) Excluded (Expired) Exc…" at bounding box center [932, 351] width 160 height 31
click at [684, 447] on div "ERP System Implementation Deputy Project Manager (HRM and/or FIN)" at bounding box center [677, 441] width 280 height 36
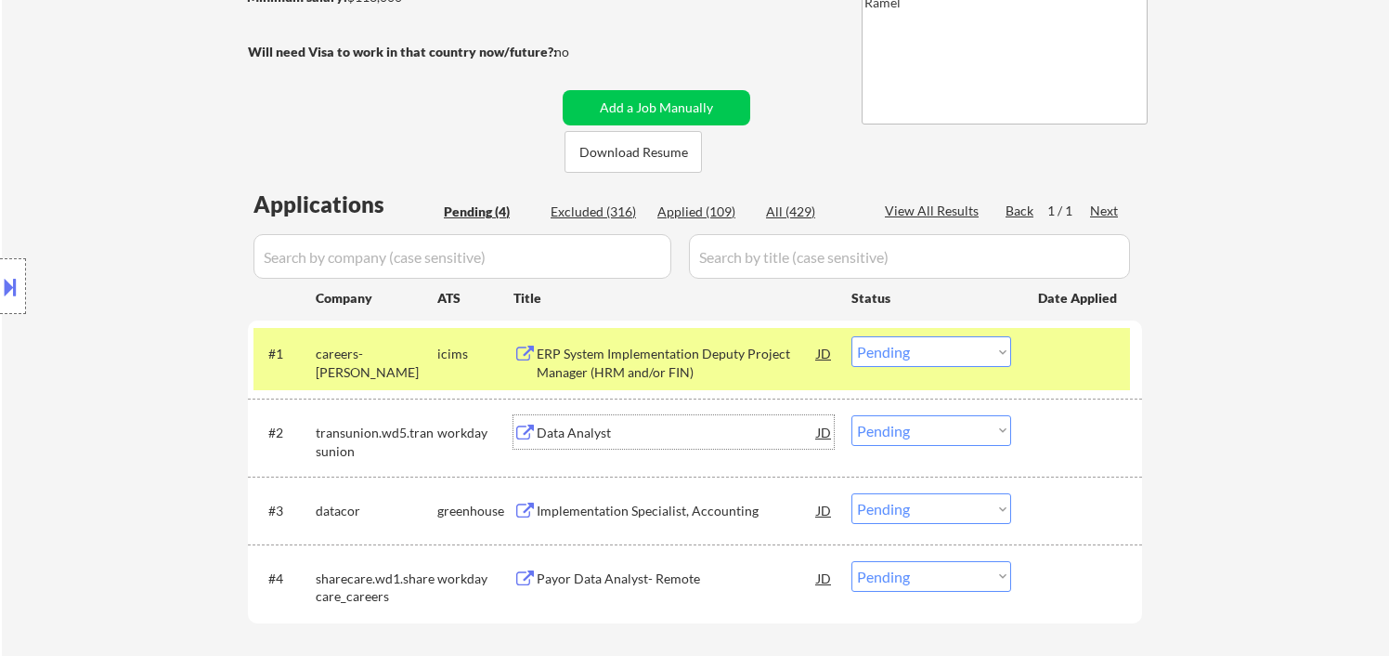
click at [940, 356] on select "Choose an option... Pending Applied Excluded (Questions) Excluded (Expired) Exc…" at bounding box center [932, 351] width 160 height 31
click at [852, 336] on select "Choose an option... Pending Applied Excluded (Questions) Excluded (Expired) Exc…" at bounding box center [932, 351] width 160 height 31
click at [609, 435] on div "Data Analyst" at bounding box center [677, 432] width 280 height 19
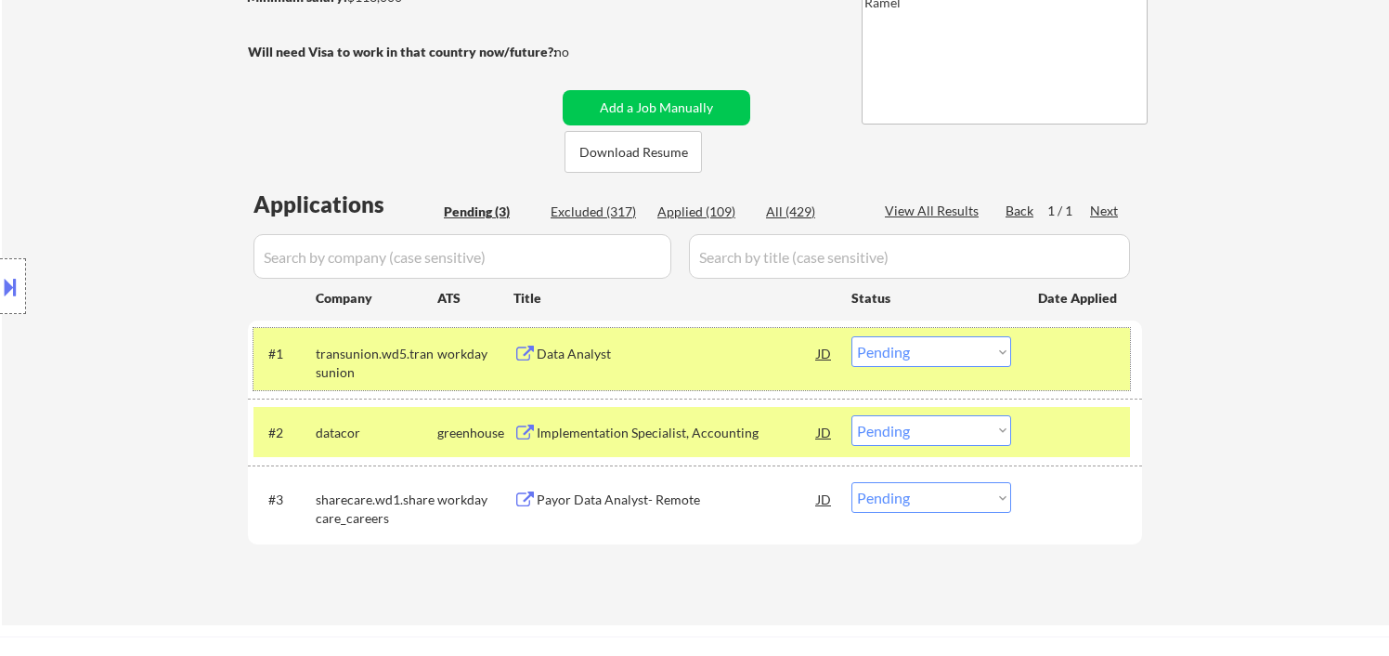
click at [989, 369] on div "#1 transunion.wd5.transunion workday Data Analyst JD warning_amber Choose an op…" at bounding box center [692, 358] width 877 height 61
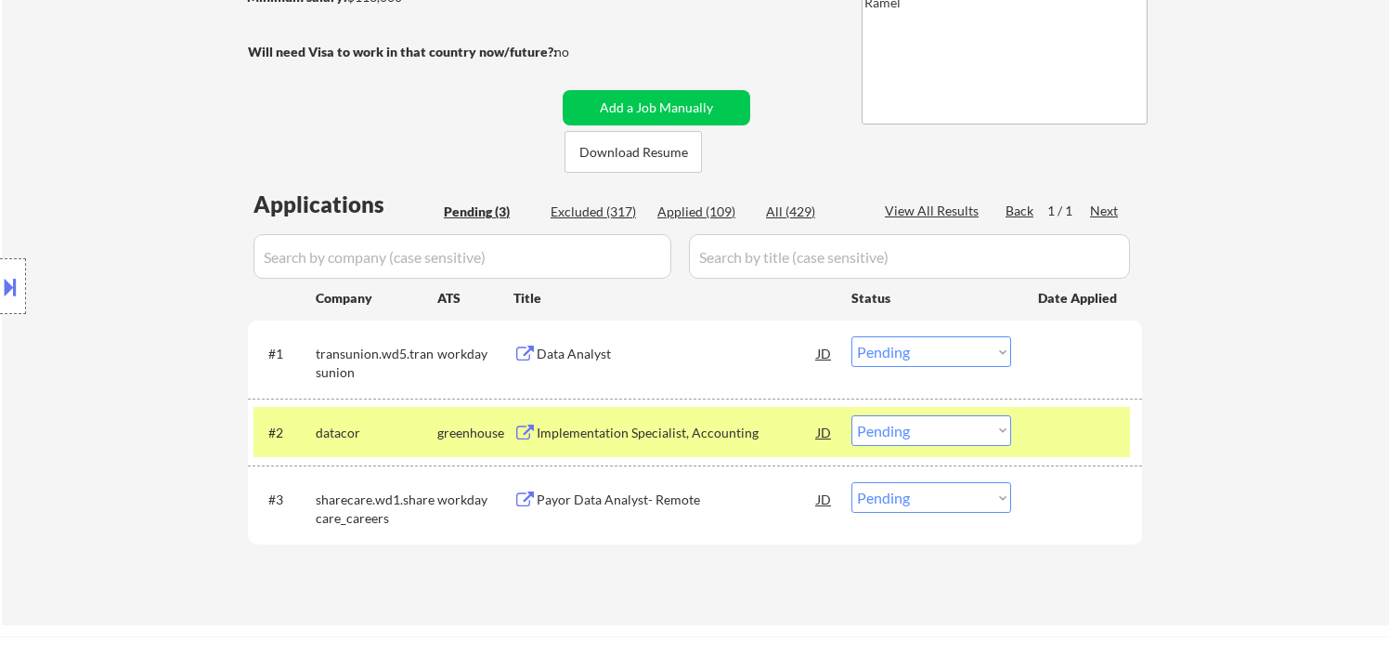
click at [952, 361] on select "Choose an option... Pending Applied Excluded (Questions) Excluded (Expired) Exc…" at bounding box center [932, 351] width 160 height 31
click at [852, 336] on select "Choose an option... Pending Applied Excluded (Questions) Excluded (Expired) Exc…" at bounding box center [932, 351] width 160 height 31
click at [678, 448] on div "Implementation Specialist, Accounting" at bounding box center [677, 431] width 280 height 33
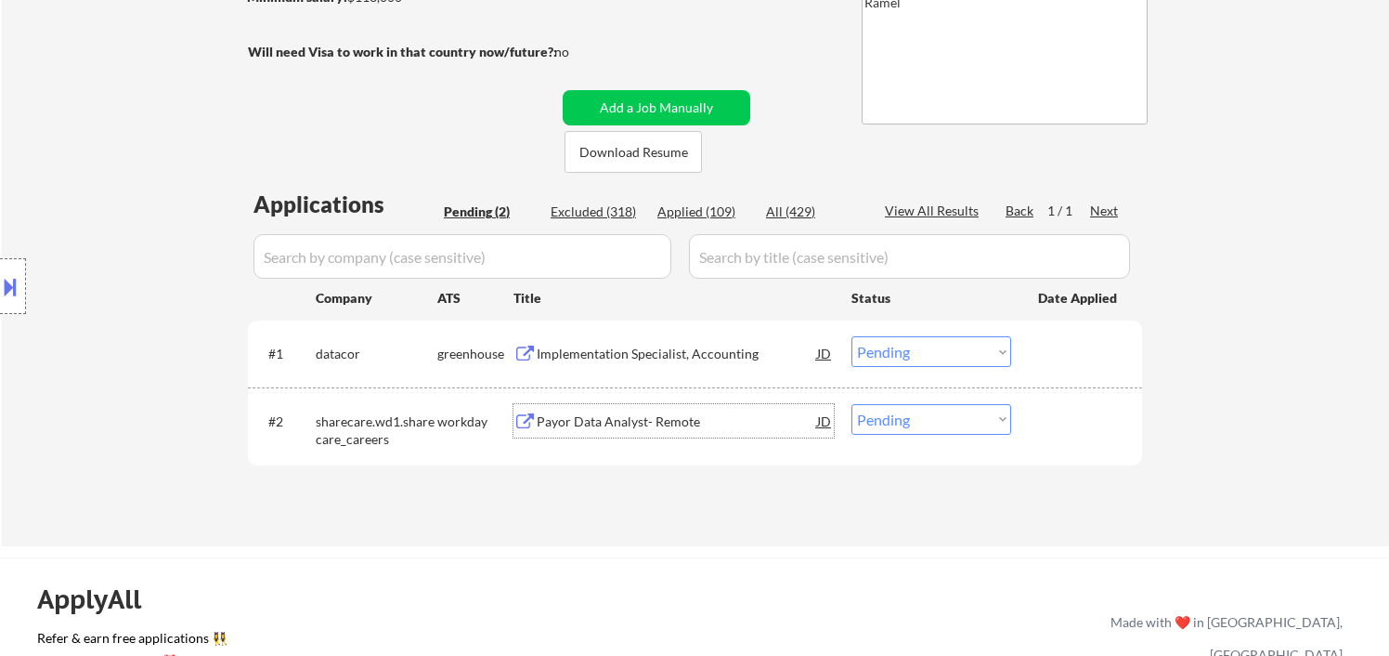
click at [893, 349] on select "Choose an option... Pending Applied Excluded (Questions) Excluded (Expired) Exc…" at bounding box center [932, 351] width 160 height 31
click at [852, 336] on select "Choose an option... Pending Applied Excluded (Questions) Excluded (Expired) Exc…" at bounding box center [932, 351] width 160 height 31
click at [658, 422] on div "Payor Data Analyst- Remote" at bounding box center [677, 421] width 280 height 19
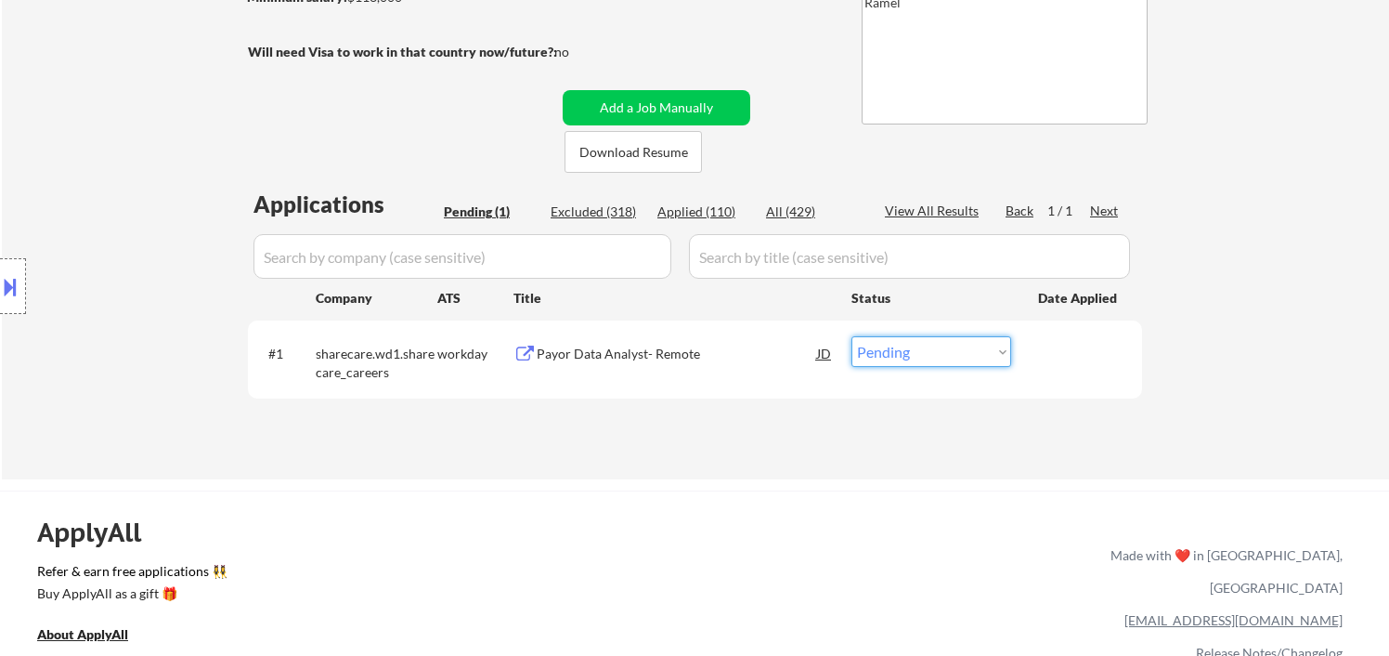
click at [911, 351] on select "Choose an option... Pending Applied Excluded (Questions) Excluded (Expired) Exc…" at bounding box center [932, 351] width 160 height 31
click at [891, 358] on select "Choose an option... Pending Applied Excluded (Questions) Excluded (Expired) Exc…" at bounding box center [932, 351] width 160 height 31
select select ""applied""
click at [852, 336] on select "Choose an option... Pending Applied Excluded (Questions) Excluded (Expired) Exc…" at bounding box center [932, 351] width 160 height 31
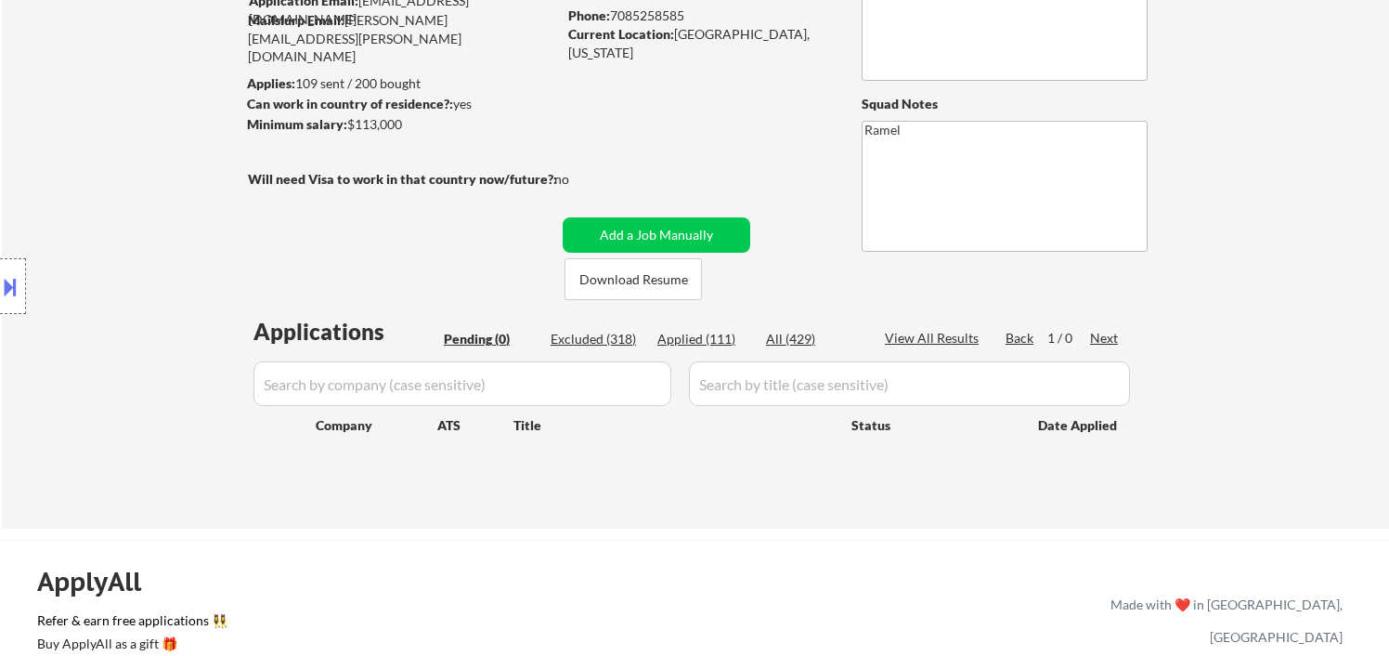
scroll to position [206, 0]
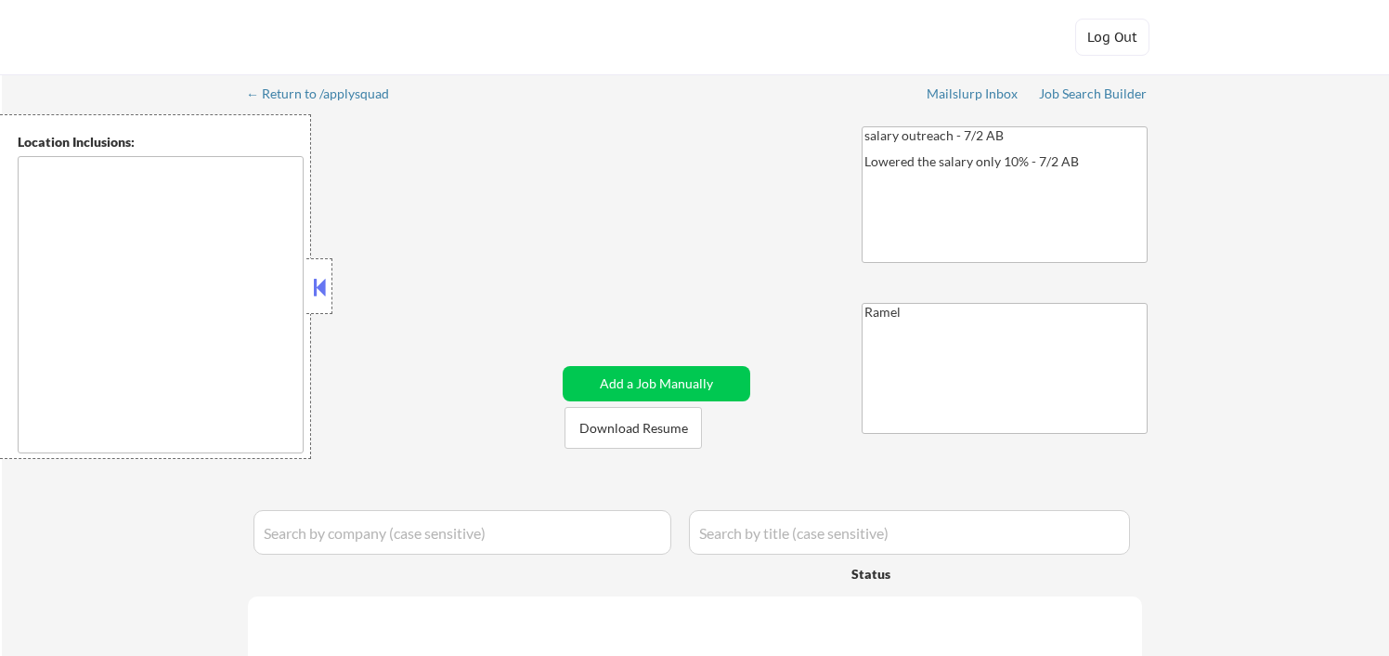
type textarea "[GEOGRAPHIC_DATA], [GEOGRAPHIC_DATA], [GEOGRAPHIC_DATA] [GEOGRAPHIC_DATA], [GEO…"
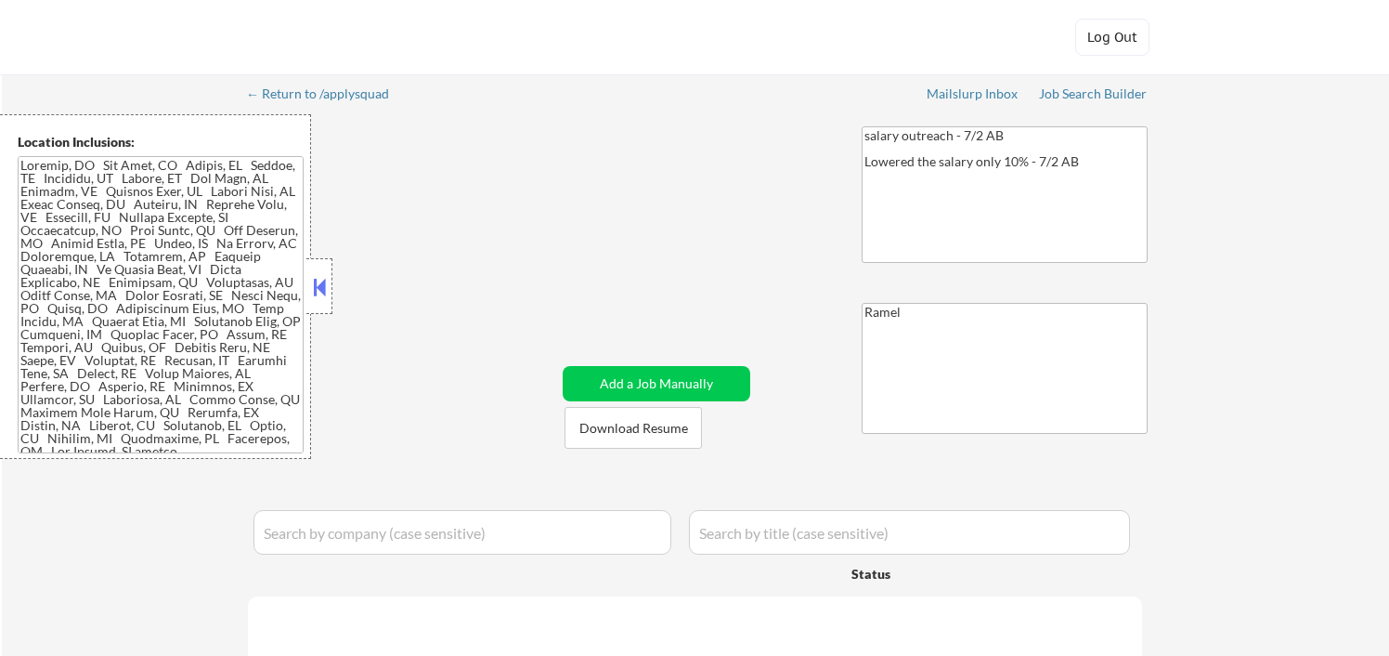
select select ""pending""
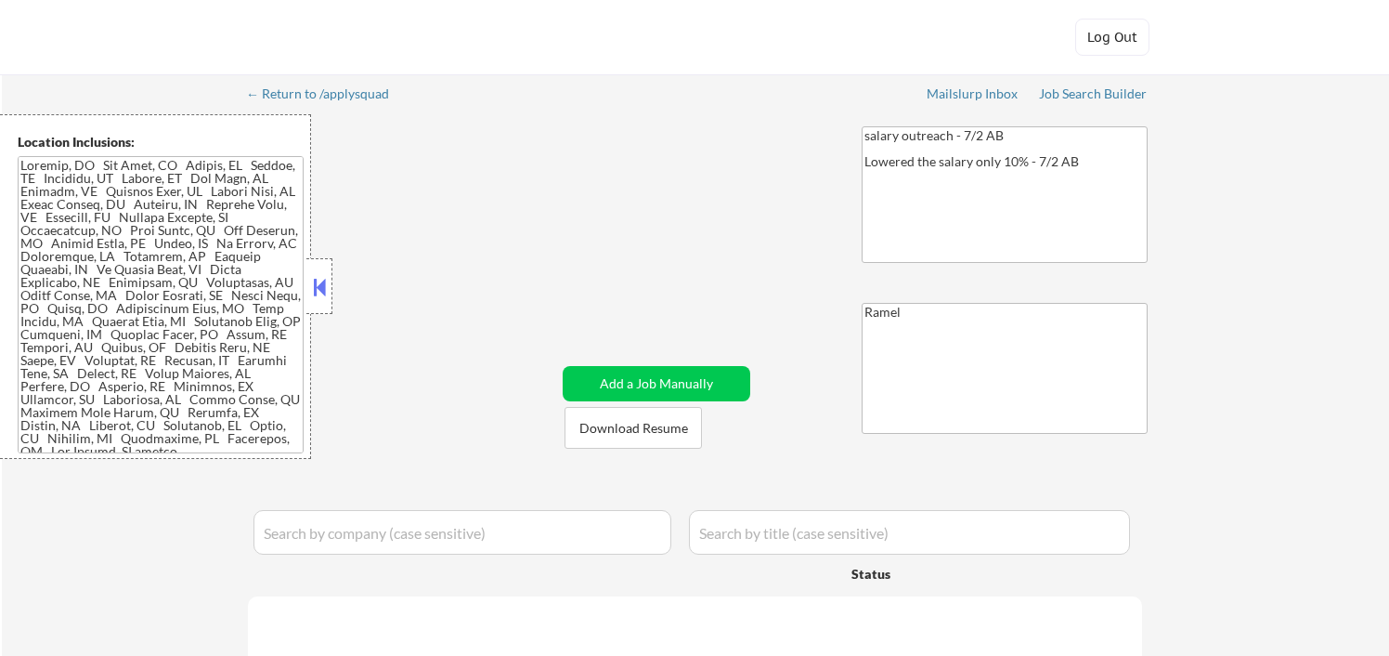
select select ""pending""
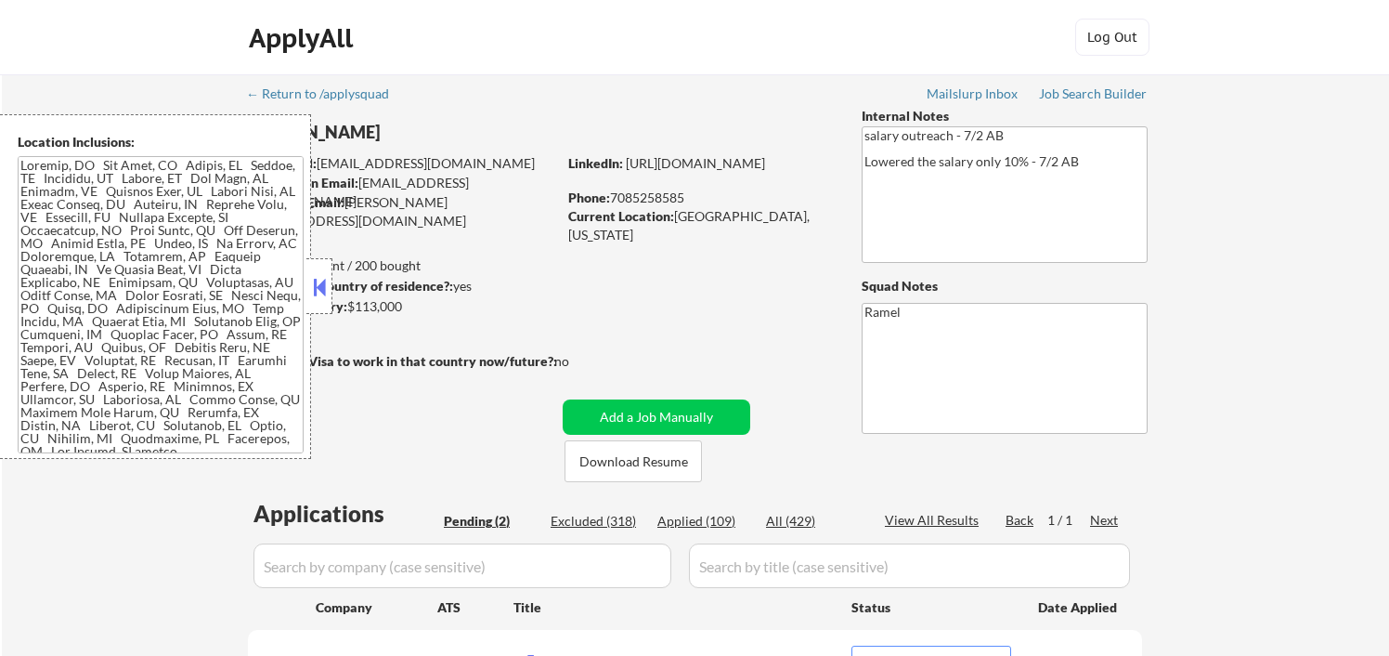
select select ""pending""
click at [669, 195] on div "Phone: [PHONE_NUMBER]" at bounding box center [699, 198] width 263 height 19
copy div "7085258585"
